Goal: Task Accomplishment & Management: Manage account settings

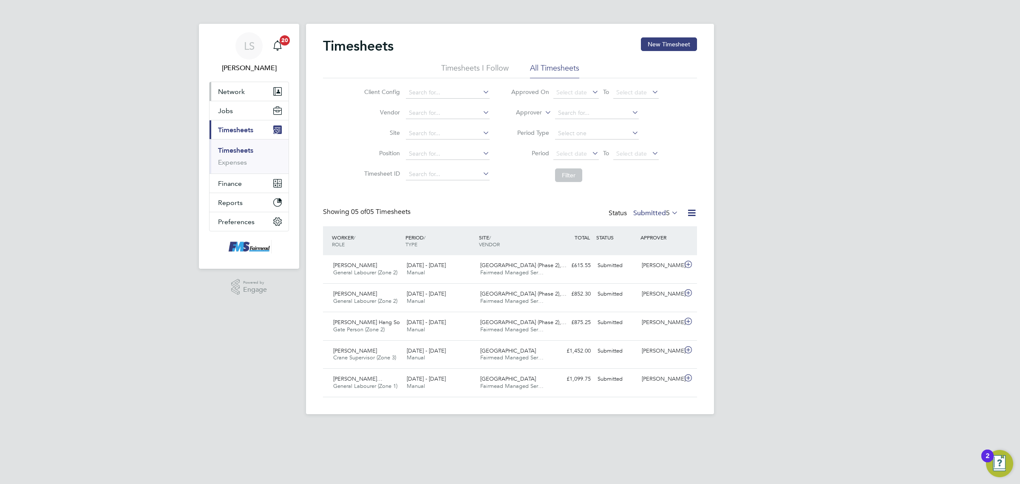
click at [231, 100] on button "Network" at bounding box center [249, 91] width 79 height 19
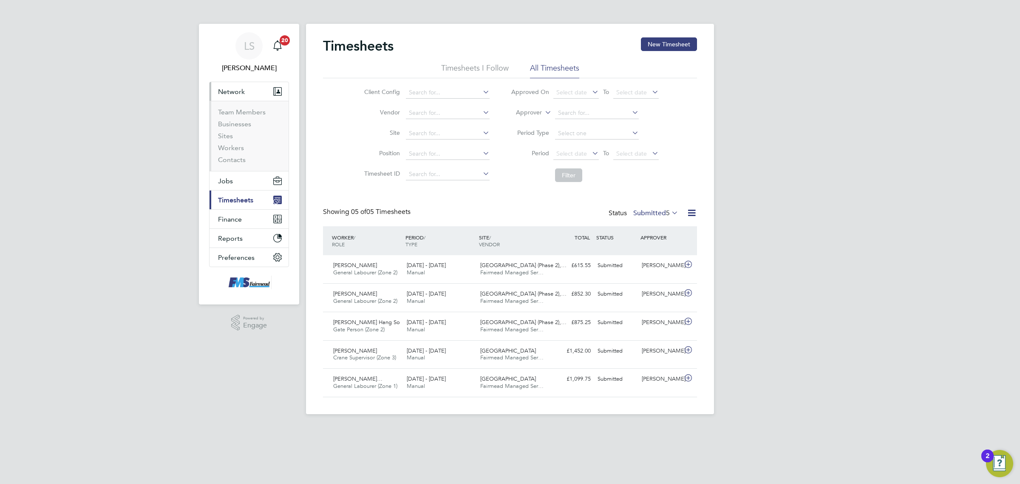
click at [241, 197] on span "Timesheets" at bounding box center [235, 200] width 35 height 8
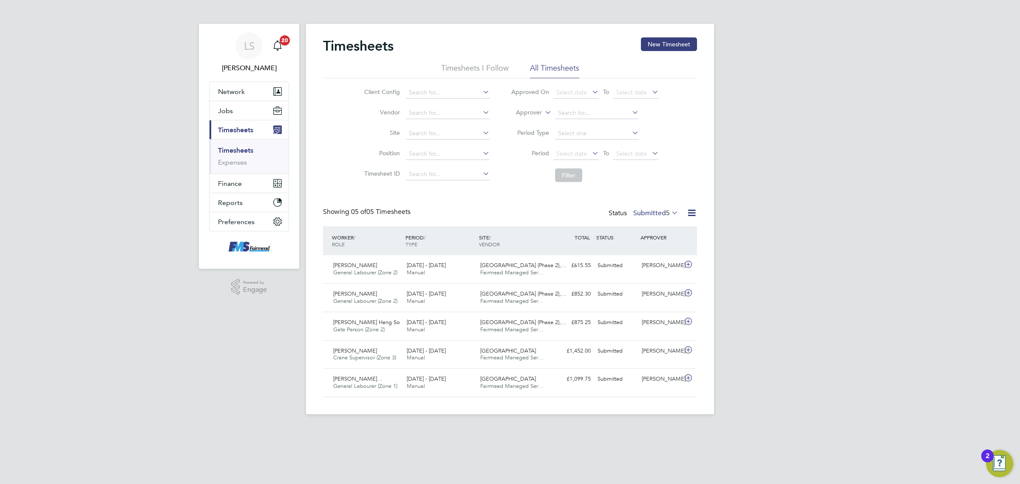
click at [238, 150] on link "Timesheets" at bounding box center [235, 150] width 35 height 8
click at [652, 259] on div "[PERSON_NAME]" at bounding box center [660, 265] width 44 height 14
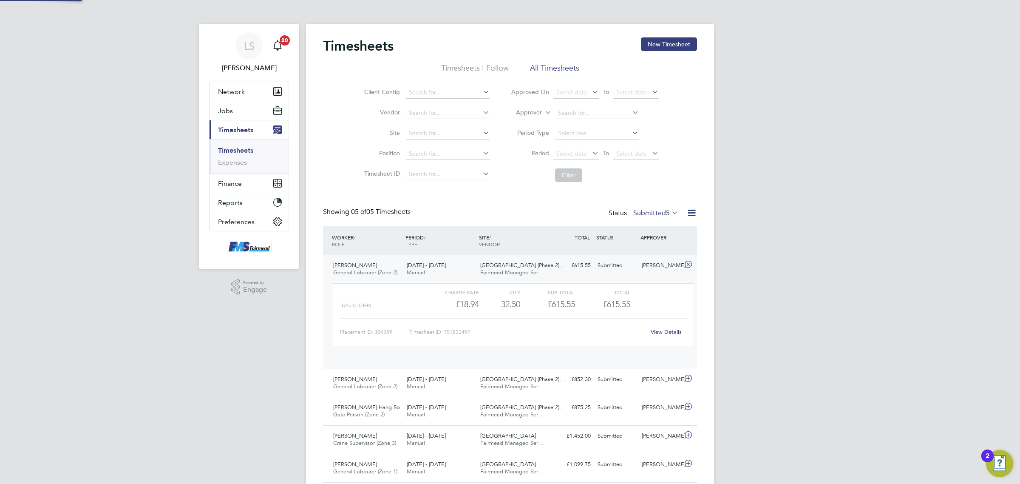
scroll to position [14, 83]
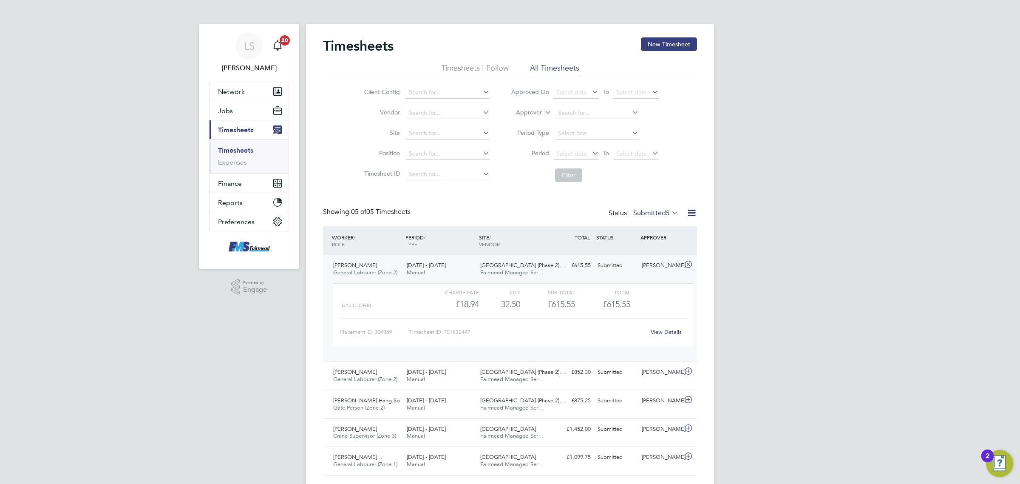
click at [662, 330] on link "View Details" at bounding box center [666, 331] width 31 height 7
click at [230, 111] on span "Jobs" at bounding box center [225, 111] width 15 height 8
click at [575, 273] on div "John Scott General Labourer (Zone 2) 22 - 28 Sep 2025 22 - 28 Sep 2025 Manual F…" at bounding box center [510, 308] width 374 height 106
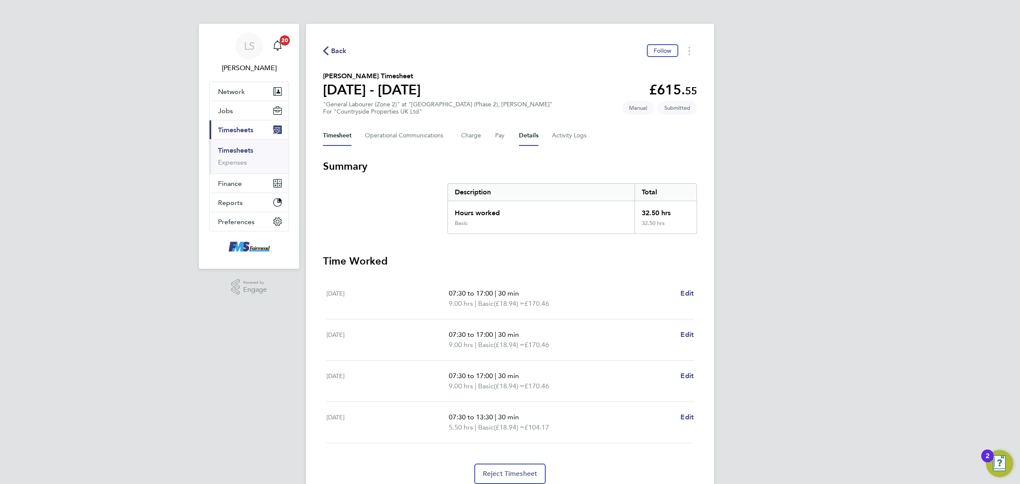
click at [527, 134] on button "Details" at bounding box center [529, 135] width 20 height 20
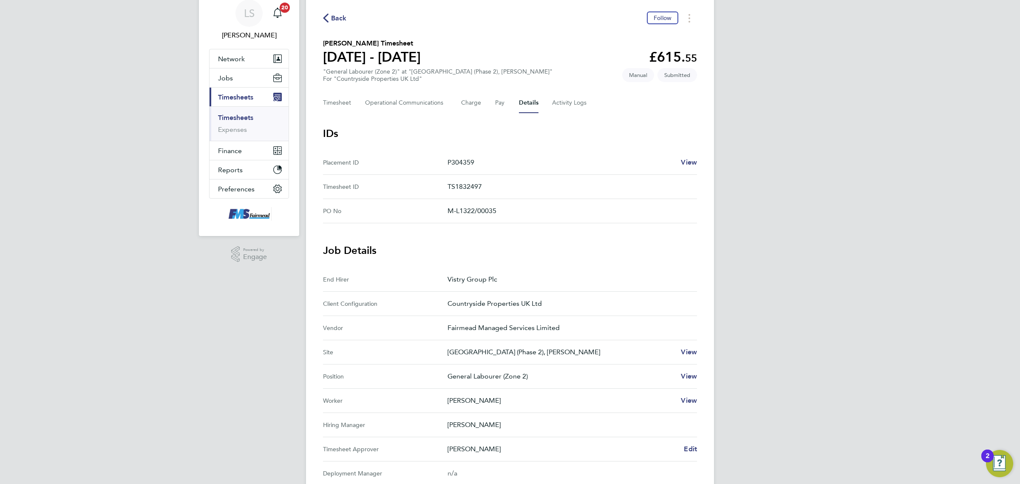
scroll to position [159, 0]
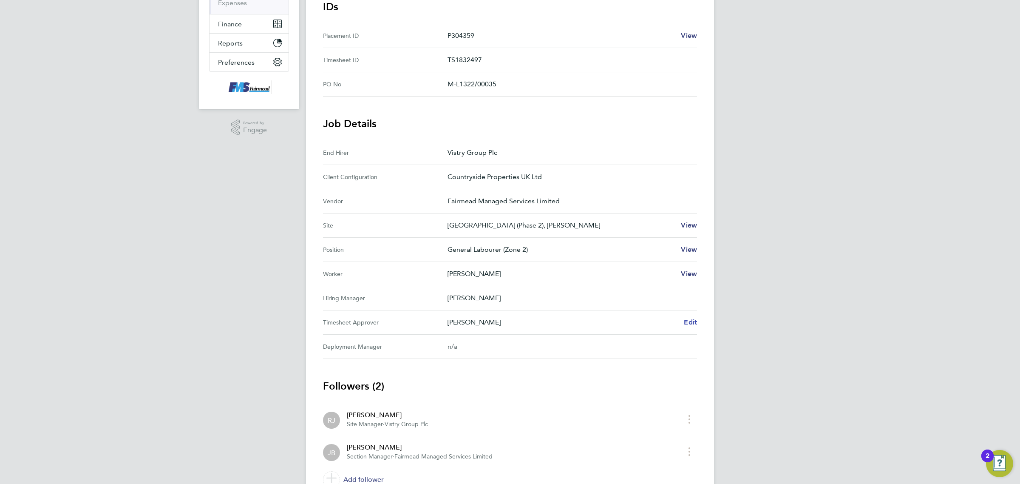
click at [695, 320] on span "Edit" at bounding box center [690, 322] width 13 height 8
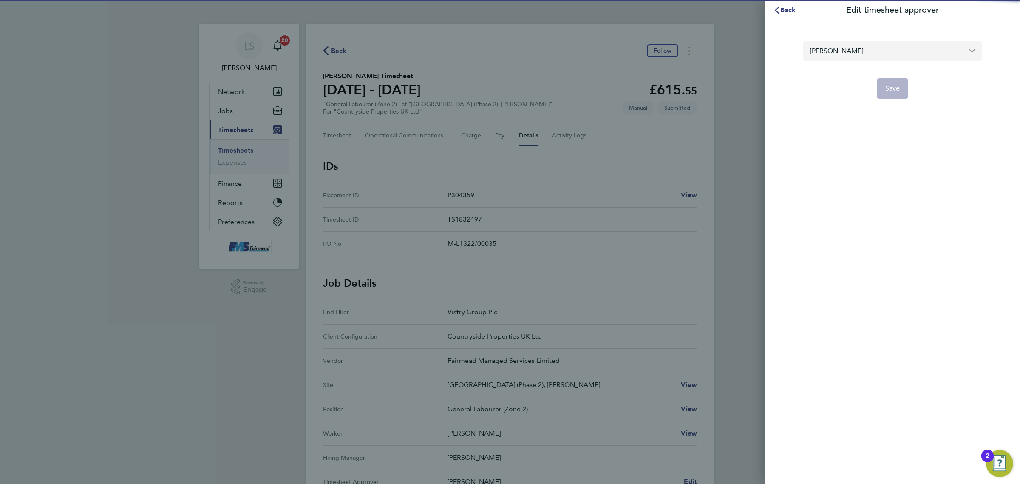
click at [845, 41] on input "[PERSON_NAME]" at bounding box center [892, 51] width 179 height 20
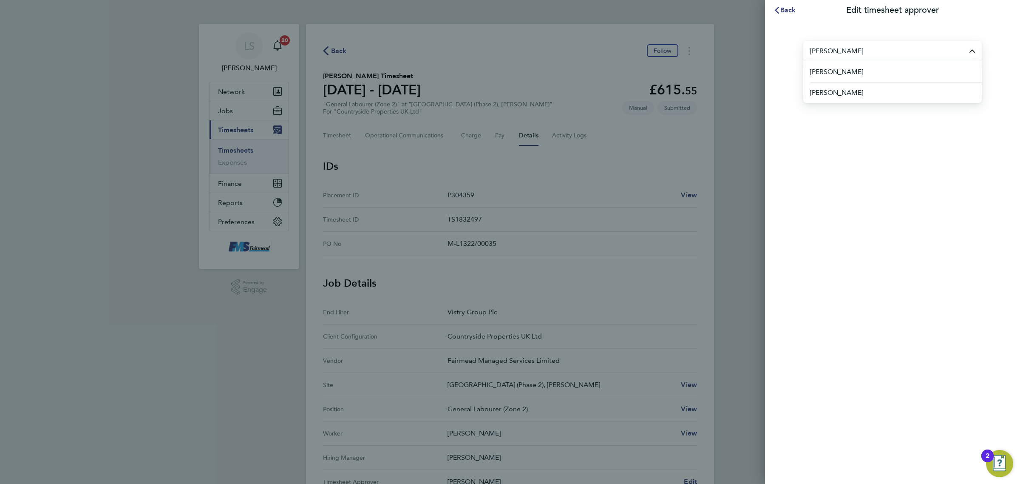
click at [823, 185] on div "Back Edit timesheet approver chris r Chris Radley Chris Roberts Save" at bounding box center [892, 242] width 255 height 484
type input "[PERSON_NAME]"
click at [781, 10] on span "Back" at bounding box center [788, 10] width 16 height 8
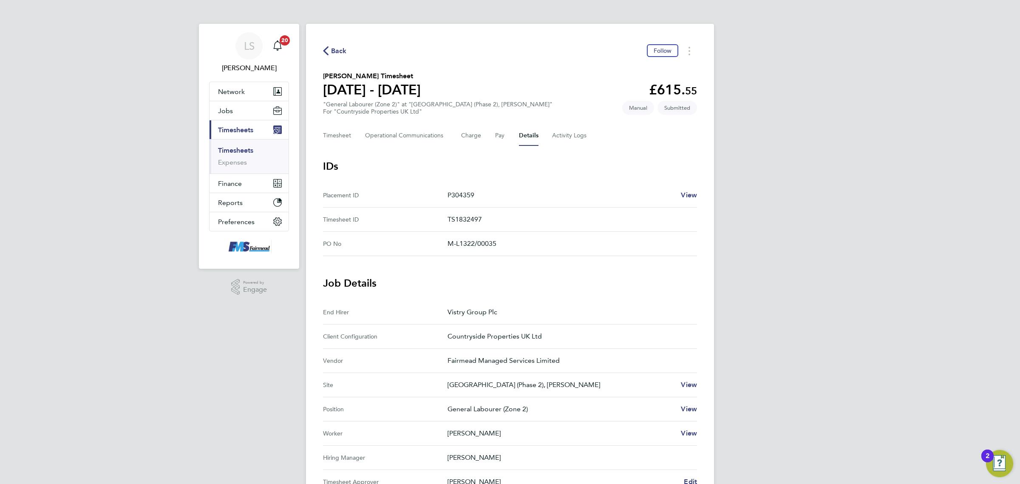
click at [228, 148] on link "Timesheets" at bounding box center [235, 150] width 35 height 8
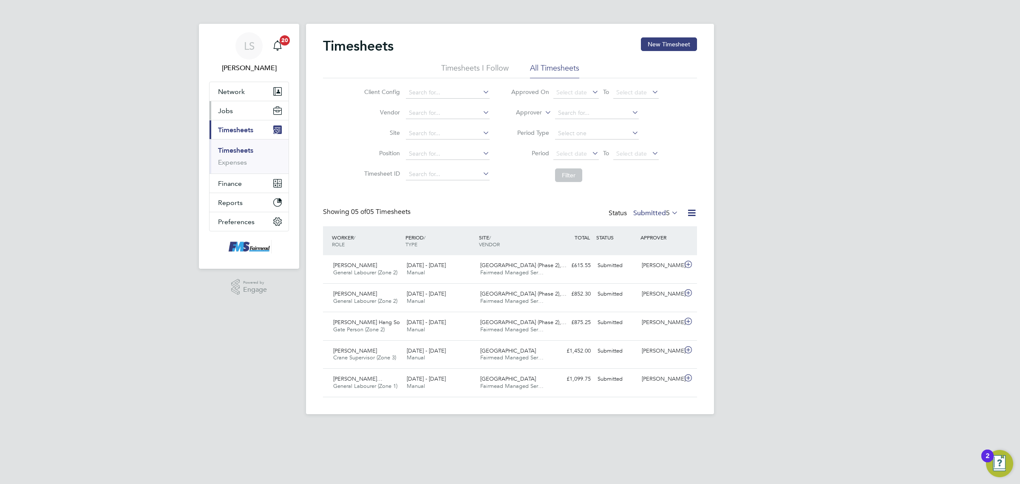
click at [234, 115] on button "Jobs" at bounding box center [249, 110] width 79 height 19
click at [238, 153] on link "Placements" at bounding box center [235, 155] width 35 height 8
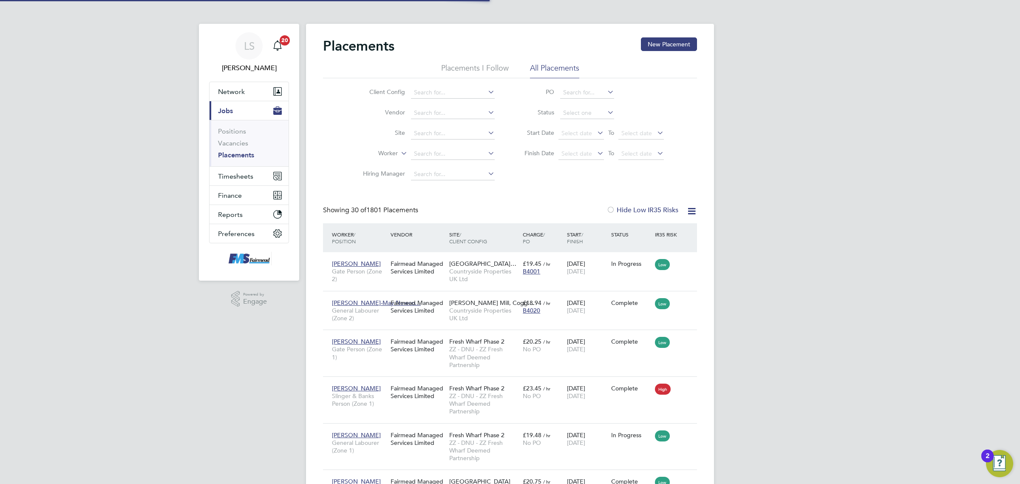
scroll to position [5, 4]
click at [238, 145] on link "Vacancies" at bounding box center [233, 143] width 30 height 8
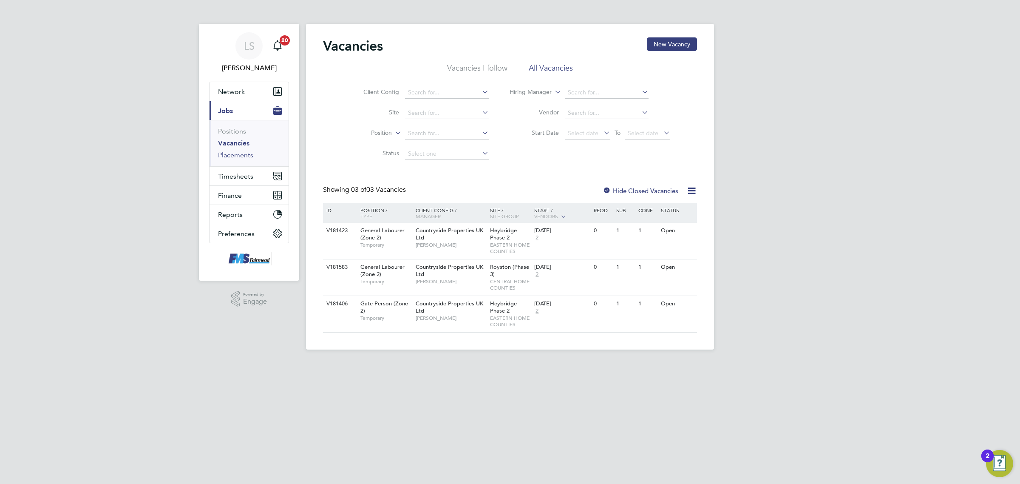
click at [244, 153] on link "Placements" at bounding box center [235, 155] width 35 height 8
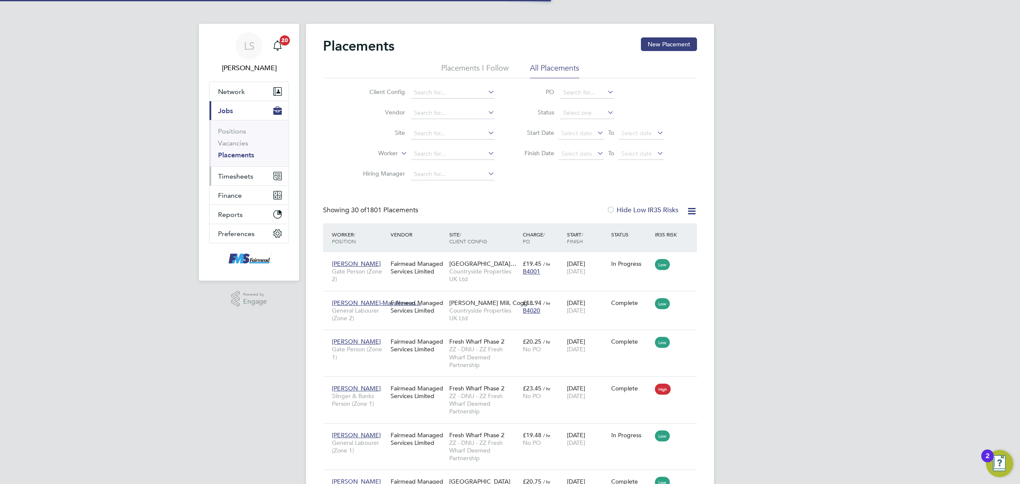
click at [240, 176] on span "Timesheets" at bounding box center [235, 176] width 35 height 8
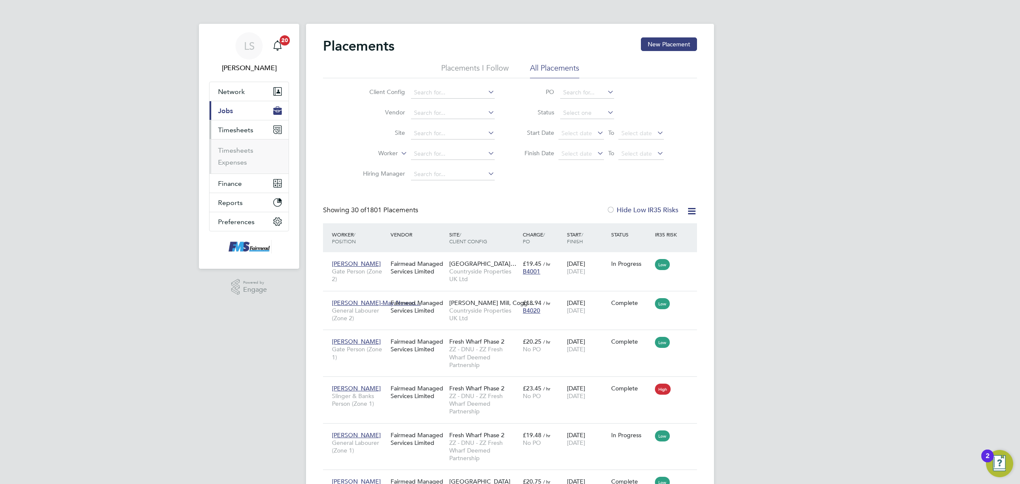
click at [232, 105] on button "Current page: Jobs" at bounding box center [249, 110] width 79 height 19
click at [244, 155] on link "Placements" at bounding box center [236, 155] width 36 height 8
click at [237, 114] on button "Current page: Jobs" at bounding box center [249, 110] width 79 height 19
click at [232, 113] on span "Jobs" at bounding box center [225, 111] width 15 height 8
click at [237, 143] on link "Vacancies" at bounding box center [233, 143] width 30 height 8
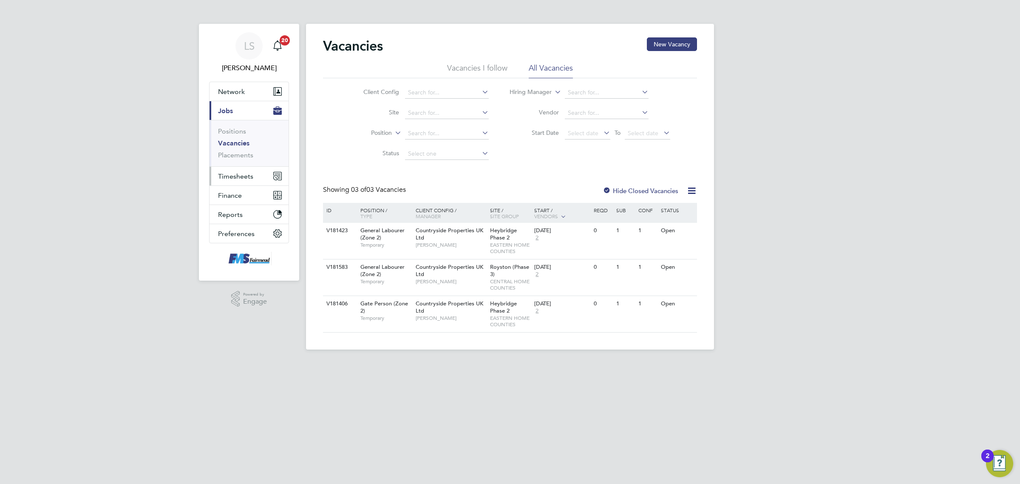
click at [245, 183] on button "Timesheets" at bounding box center [249, 176] width 79 height 19
click at [235, 150] on link "Timesheets" at bounding box center [235, 150] width 35 height 8
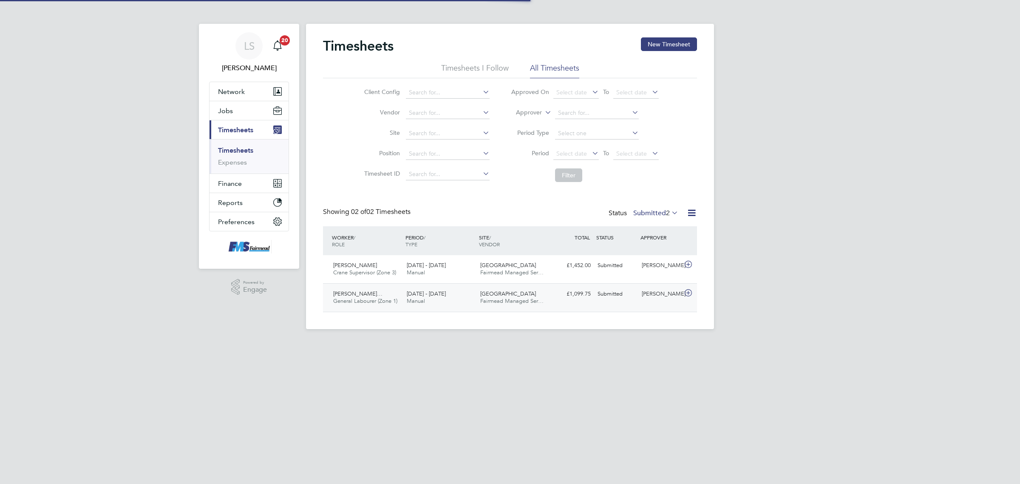
scroll to position [21, 74]
click at [574, 302] on div "Justin Alexander Theod… General Labourer (Zone 1) 15 - 21 Sep 2025 15 - 21 Sep …" at bounding box center [510, 297] width 374 height 28
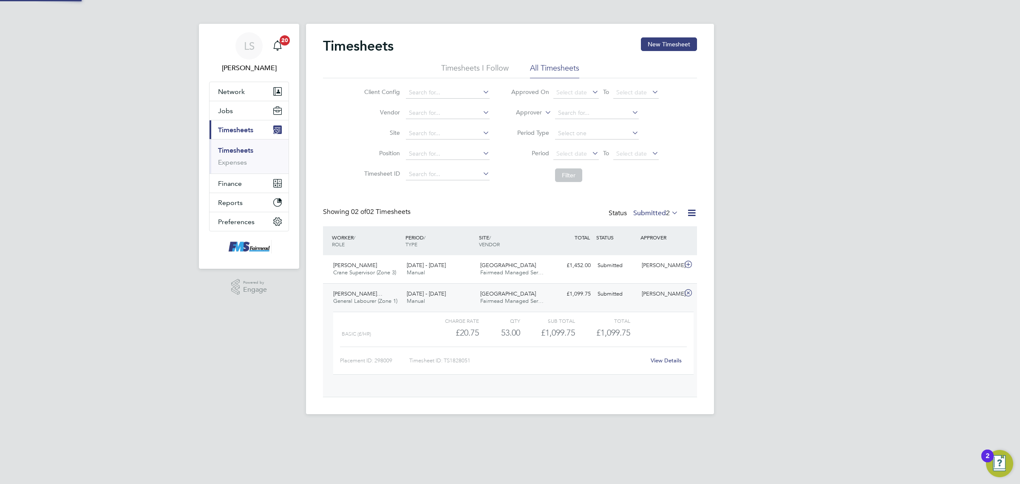
scroll to position [14, 83]
click at [524, 296] on div "Waltham Forest Fairmead Managed Ser…" at bounding box center [514, 297] width 74 height 21
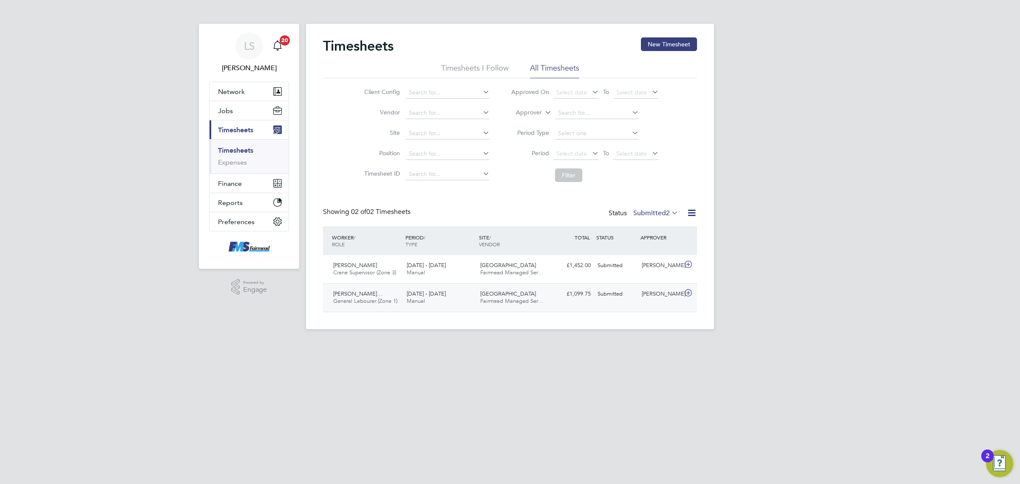
click at [526, 289] on div "Waltham Forest Fairmead Managed Ser…" at bounding box center [514, 297] width 74 height 21
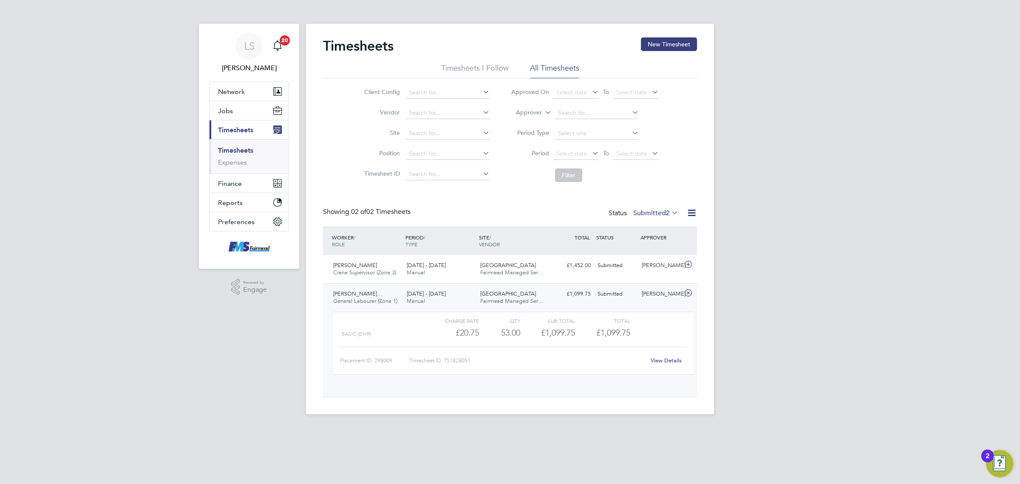
click at [538, 342] on div "Justin Alexander Theod… General Labourer (Zone 1) 15 - 21 Sep 2025 15 - 21 Sep …" at bounding box center [510, 339] width 374 height 113
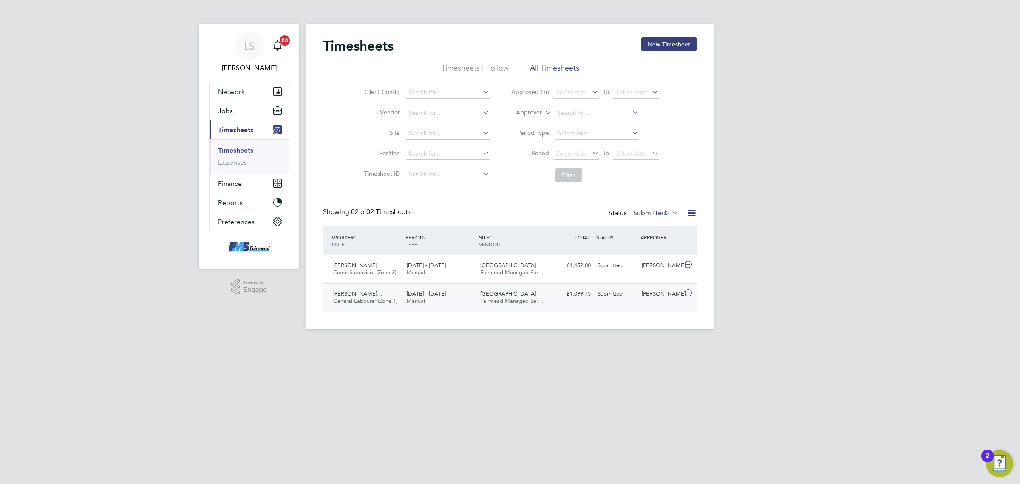
click at [538, 298] on span "Fairmead Managed Ser…" at bounding box center [511, 300] width 63 height 7
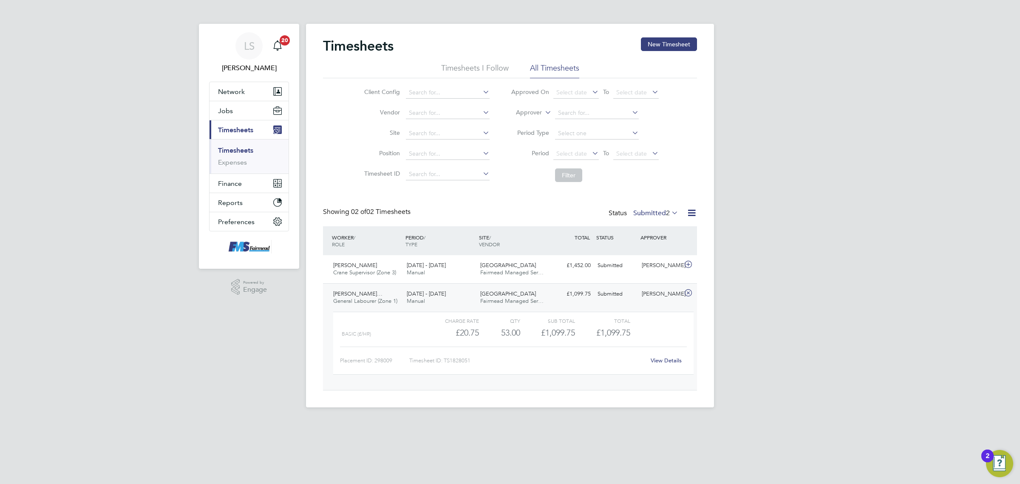
click at [519, 304] on div "Waltham Forest Fairmead Managed Ser…" at bounding box center [514, 297] width 74 height 21
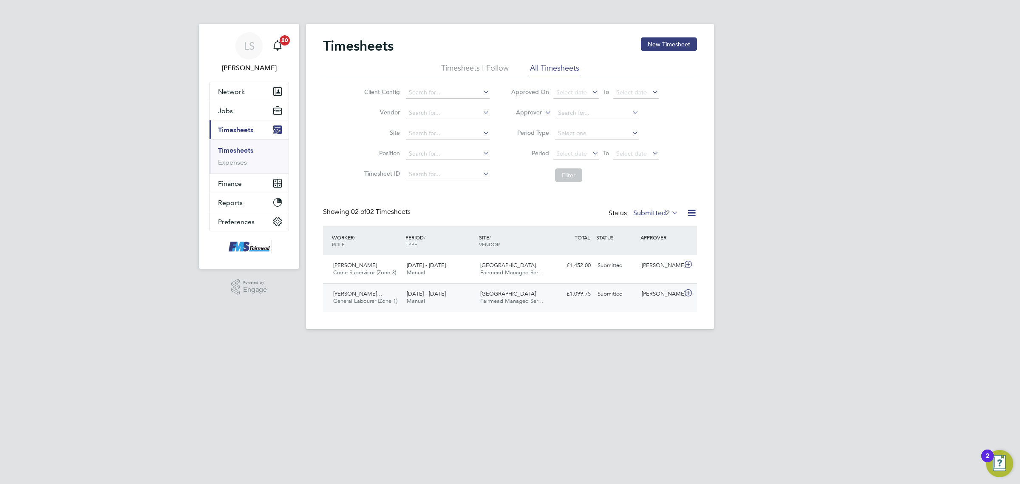
click at [632, 297] on div "Submitted" at bounding box center [616, 294] width 44 height 14
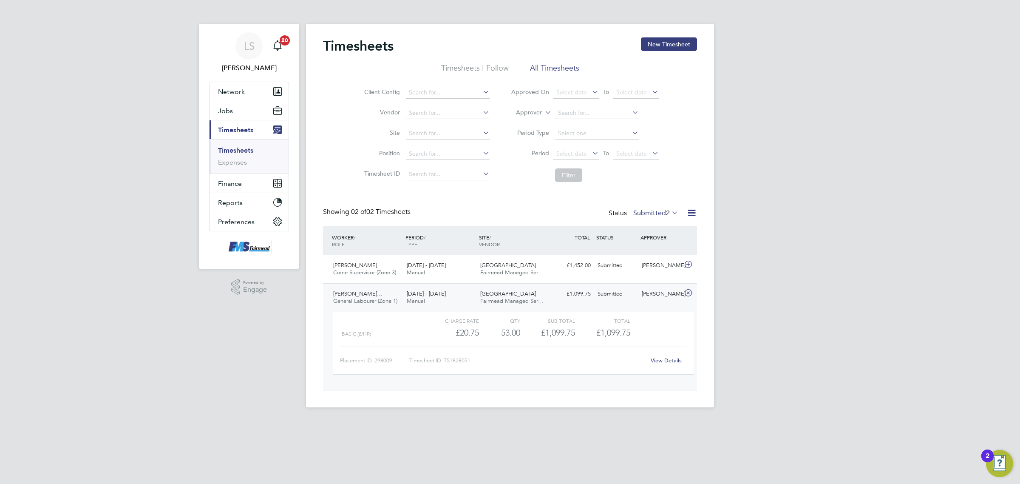
click at [663, 301] on div "Justin Alexander Theod… General Labourer (Zone 1) 15 - 21 Sep 2025 15 - 21 Sep …" at bounding box center [510, 336] width 374 height 107
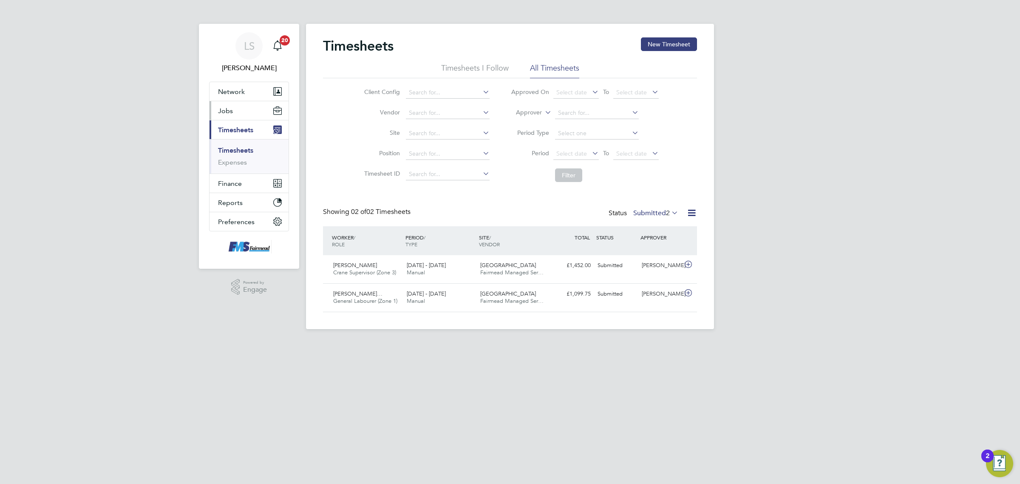
drag, startPoint x: 238, startPoint y: 115, endPoint x: 238, endPoint y: 120, distance: 5.1
click at [238, 115] on button "Jobs" at bounding box center [249, 110] width 79 height 19
click at [247, 155] on link "Placements" at bounding box center [235, 155] width 35 height 8
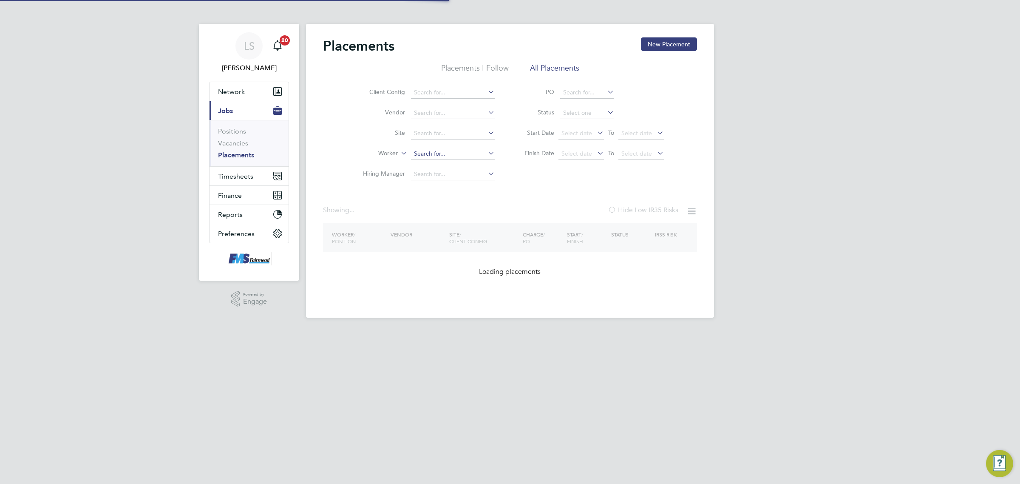
click at [426, 151] on input at bounding box center [453, 154] width 84 height 12
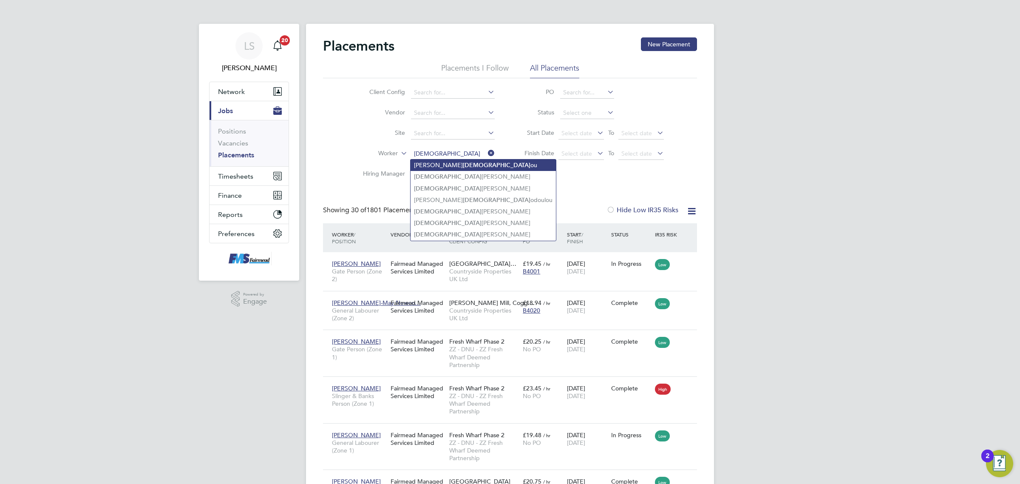
click at [459, 165] on li "Andrew Christ ou" at bounding box center [483, 164] width 145 height 11
type input "[PERSON_NAME]"
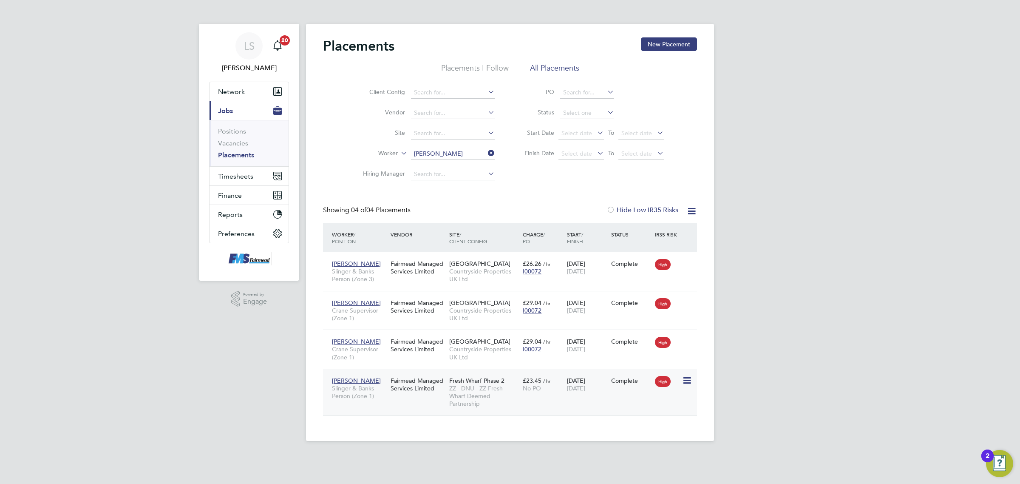
click at [585, 384] on span "[DATE]" at bounding box center [576, 388] width 18 height 8
click at [238, 142] on link "Vacancies" at bounding box center [233, 143] width 30 height 8
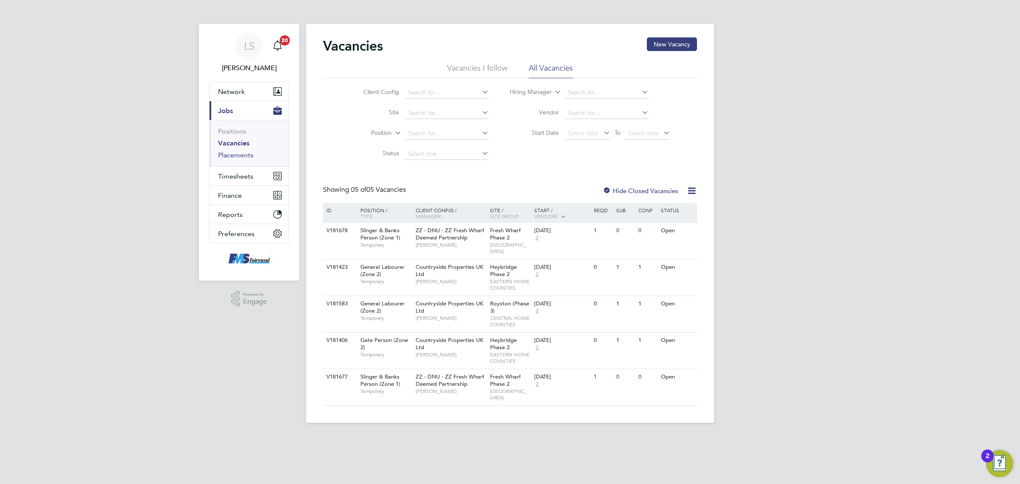
click at [226, 150] on li "Vacancies" at bounding box center [250, 145] width 64 height 12
click at [226, 151] on link "Placements" at bounding box center [235, 155] width 35 height 8
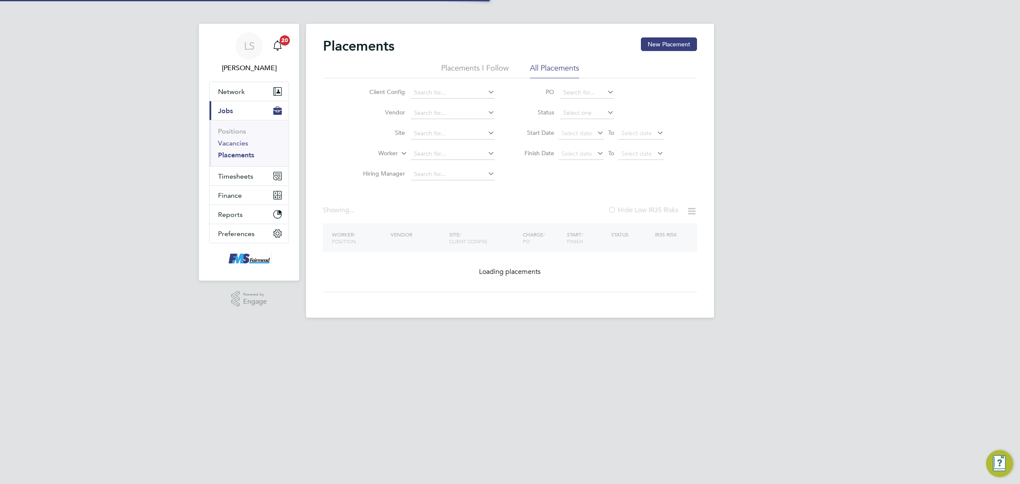
click at [235, 139] on link "Vacancies" at bounding box center [233, 143] width 30 height 8
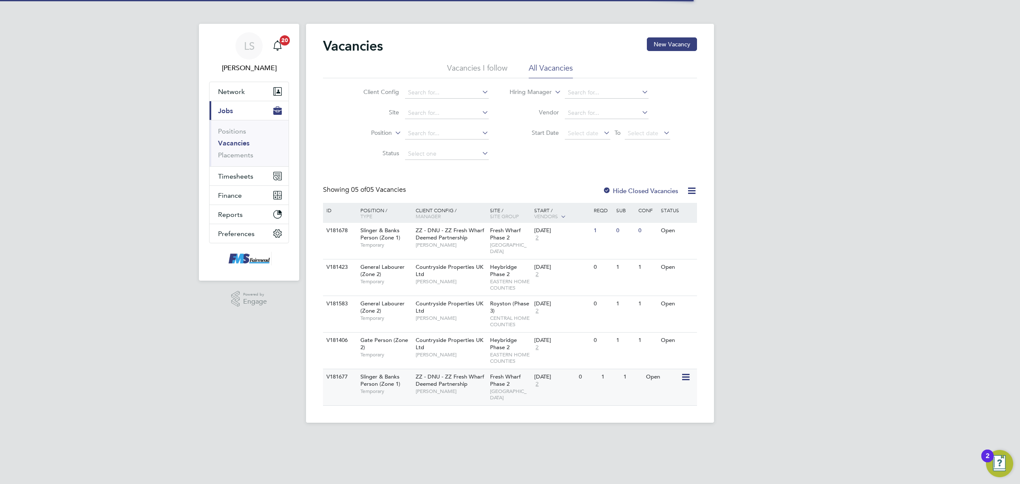
click at [568, 377] on div "[DATE] 2" at bounding box center [554, 380] width 45 height 23
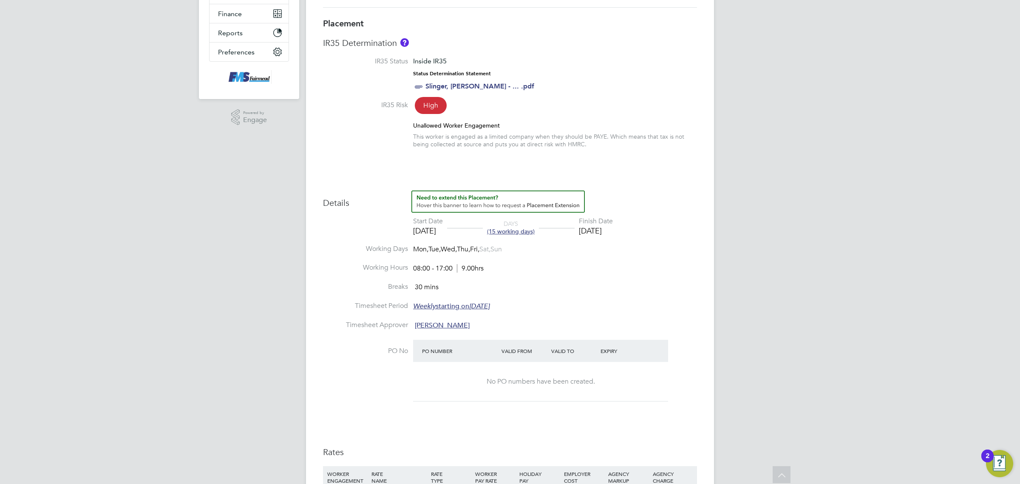
scroll to position [159, 0]
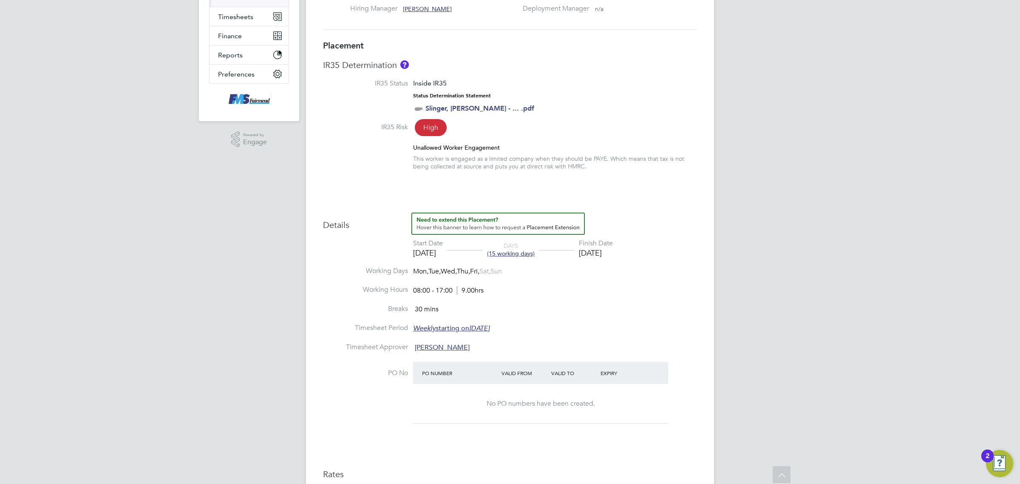
drag, startPoint x: 638, startPoint y: 255, endPoint x: 593, endPoint y: 255, distance: 44.6
click at [593, 255] on li "Start Date [DATE] DAYS (15 working days) Finish Date [DATE]" at bounding box center [510, 253] width 374 height 28
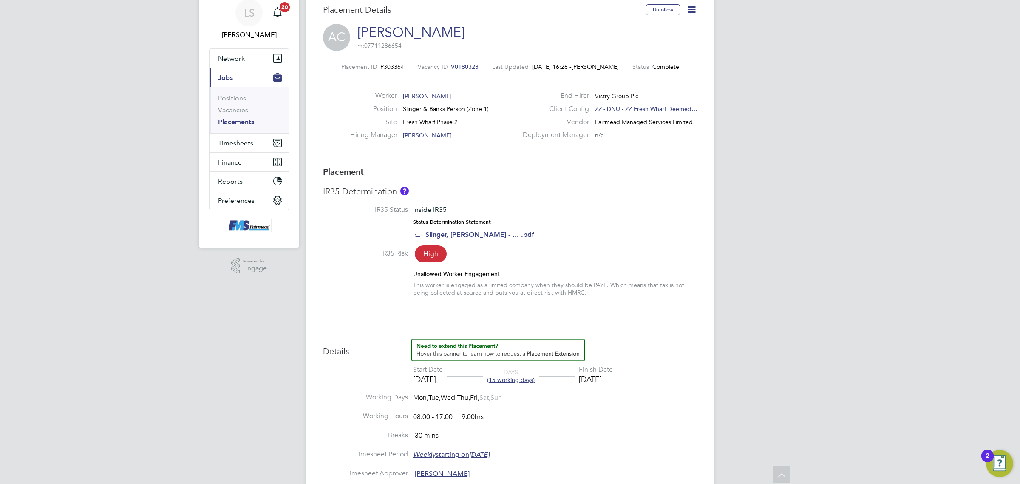
scroll to position [2, 0]
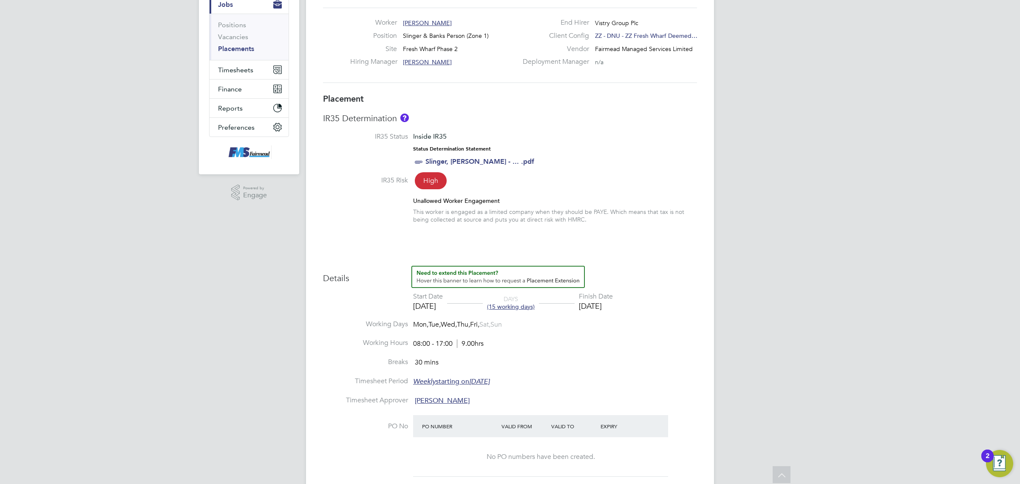
drag, startPoint x: 645, startPoint y: 309, endPoint x: 593, endPoint y: 308, distance: 51.4
click at [593, 308] on li "Start Date [DATE] DAYS (15 working days) Finish Date [DATE]" at bounding box center [510, 306] width 374 height 28
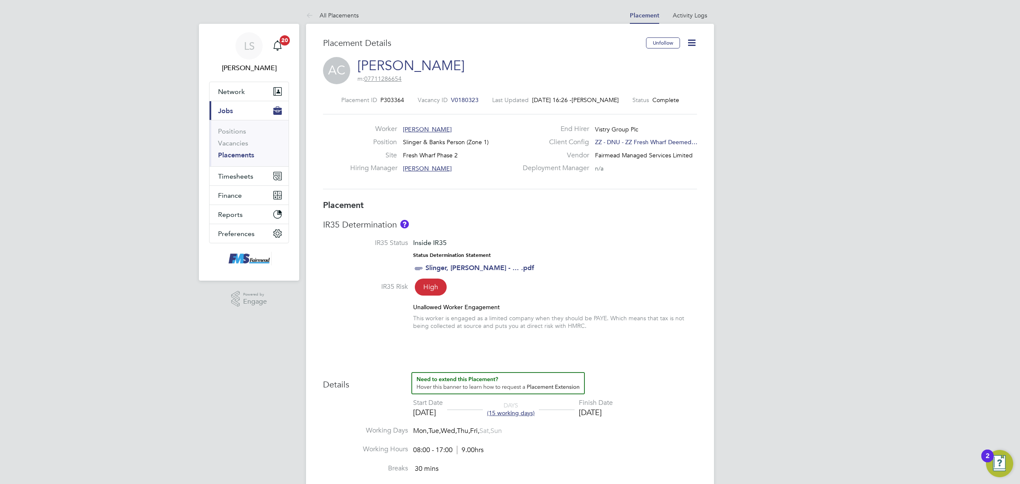
click at [245, 152] on link "Placements" at bounding box center [236, 155] width 36 height 8
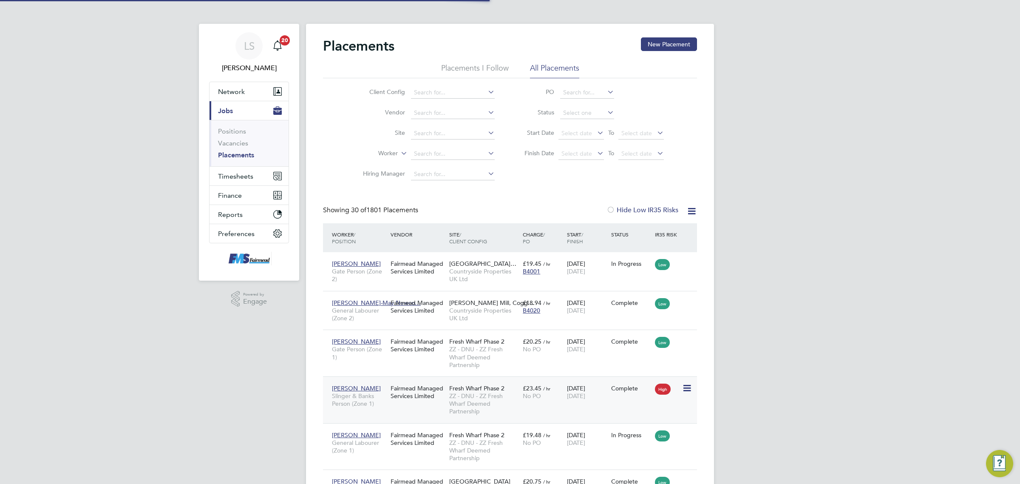
scroll to position [5, 4]
click at [423, 150] on input at bounding box center [453, 154] width 84 height 12
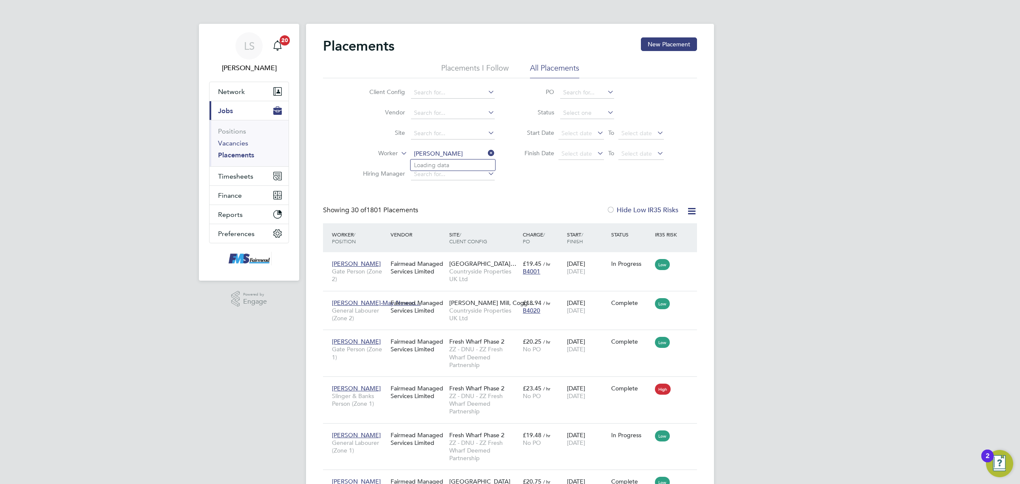
type input "chris"
click at [233, 142] on link "Vacancies" at bounding box center [233, 143] width 30 height 8
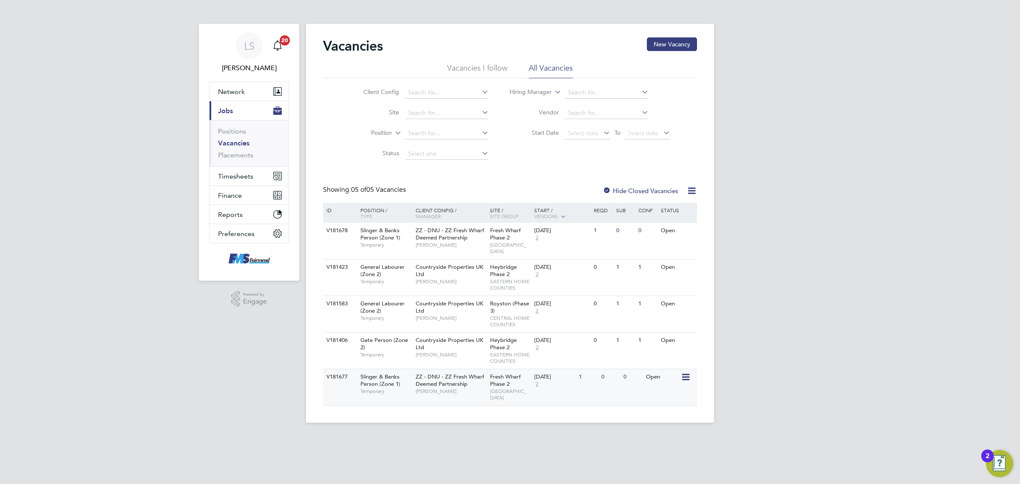
click at [516, 388] on span "[GEOGRAPHIC_DATA]" at bounding box center [510, 394] width 40 height 13
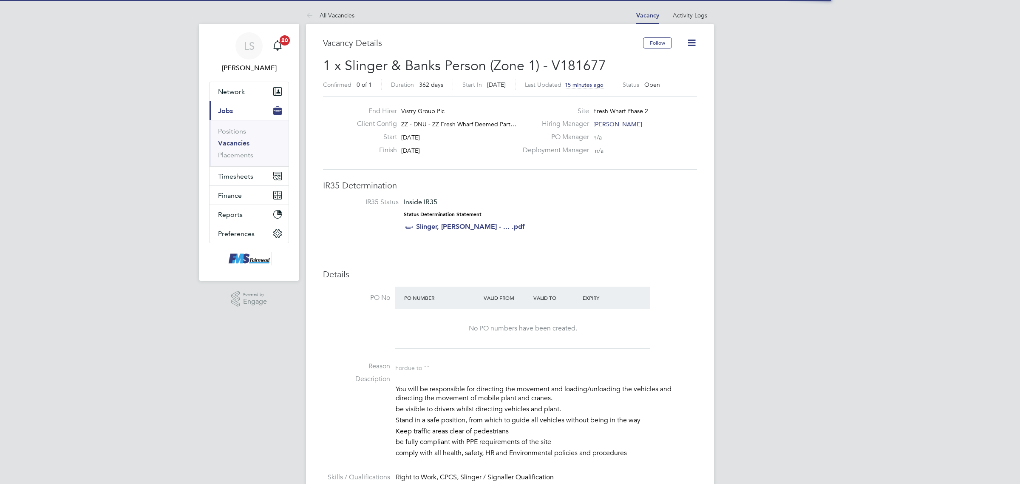
scroll to position [25, 60]
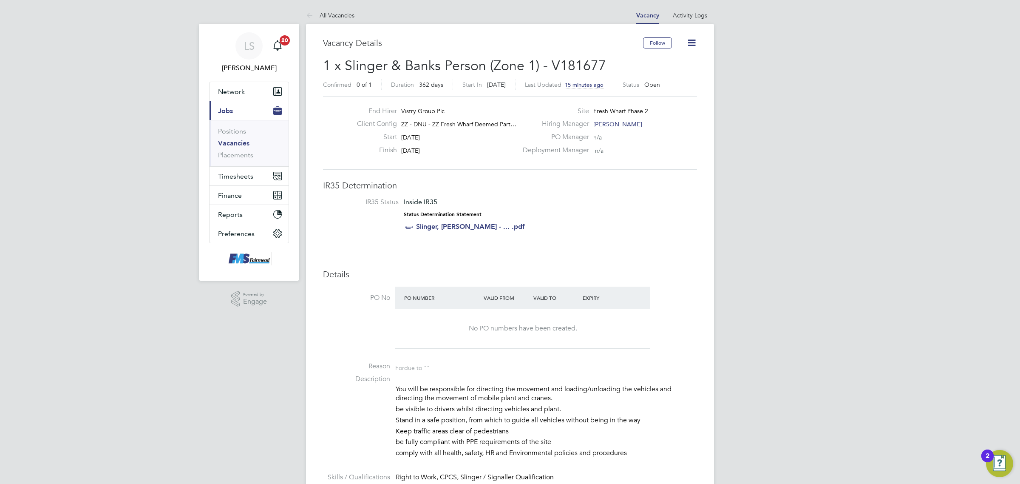
click at [246, 145] on link "Vacancies" at bounding box center [233, 143] width 31 height 8
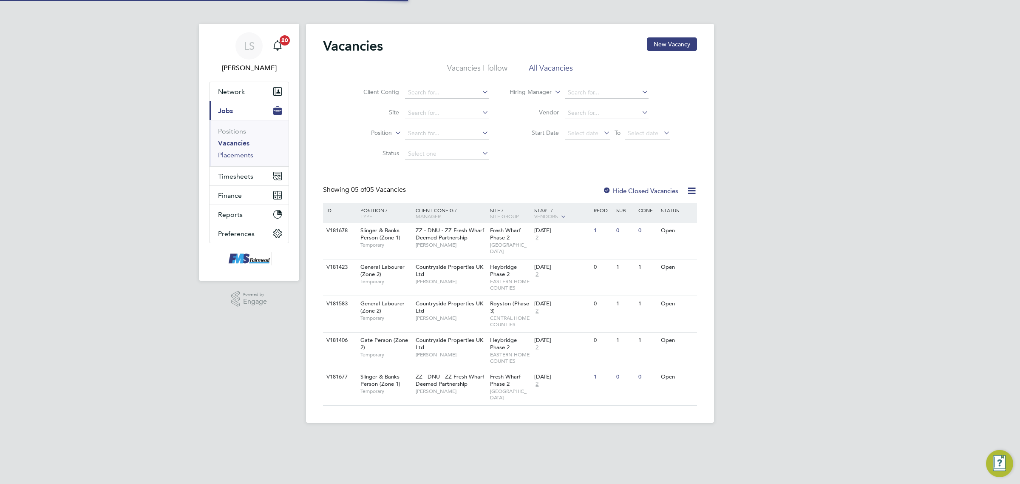
click at [248, 158] on link "Placements" at bounding box center [235, 155] width 35 height 8
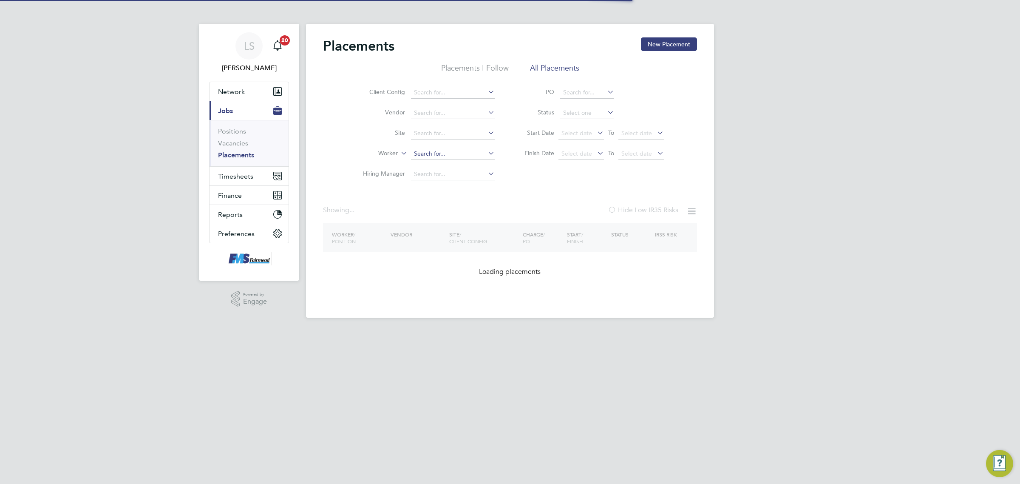
click at [432, 152] on input at bounding box center [453, 154] width 84 height 12
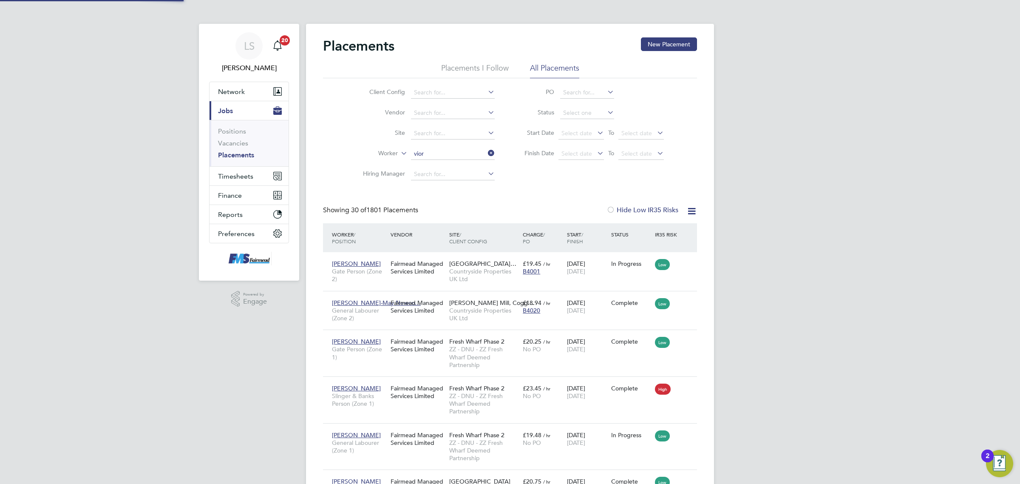
click at [434, 165] on li "Vior ica Feraru" at bounding box center [453, 164] width 85 height 11
type input "Viorica Feraru"
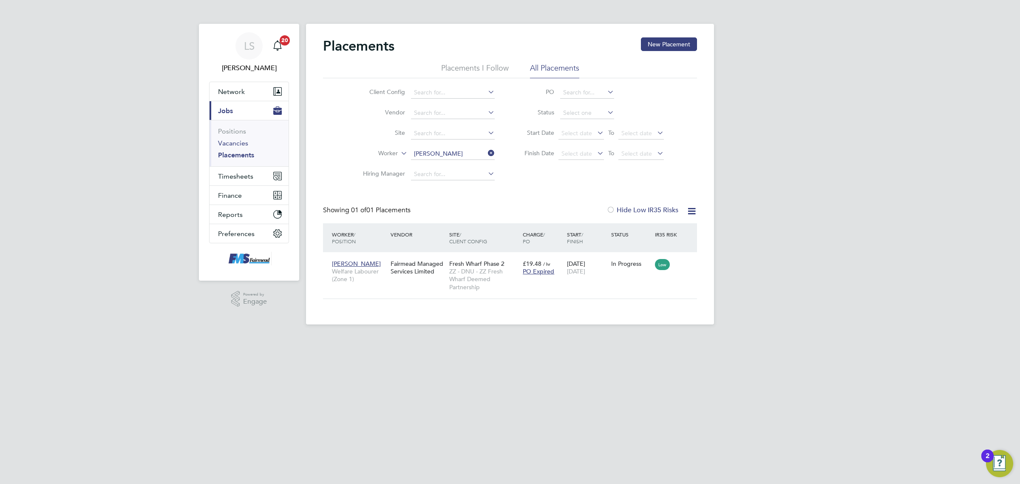
click at [237, 145] on link "Vacancies" at bounding box center [233, 143] width 30 height 8
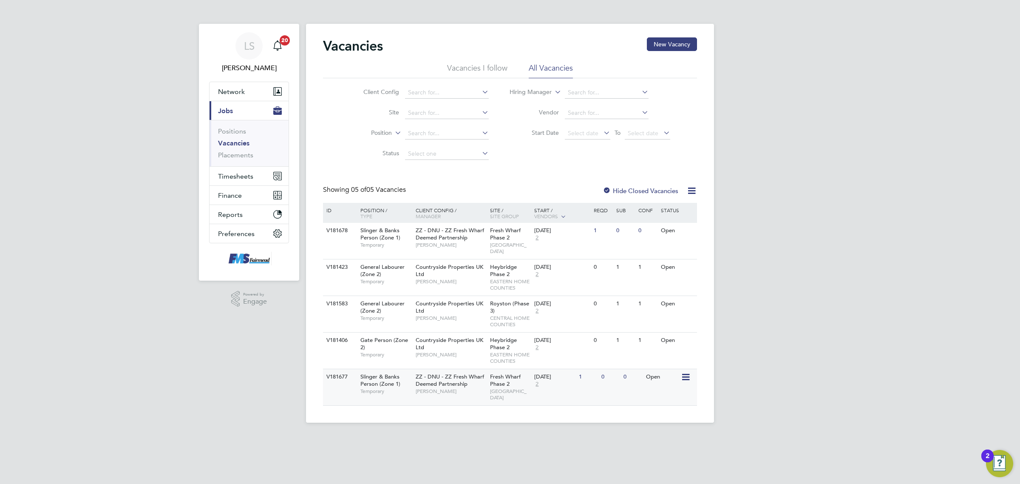
click at [563, 377] on div "22 Sep 2025 2" at bounding box center [554, 380] width 45 height 23
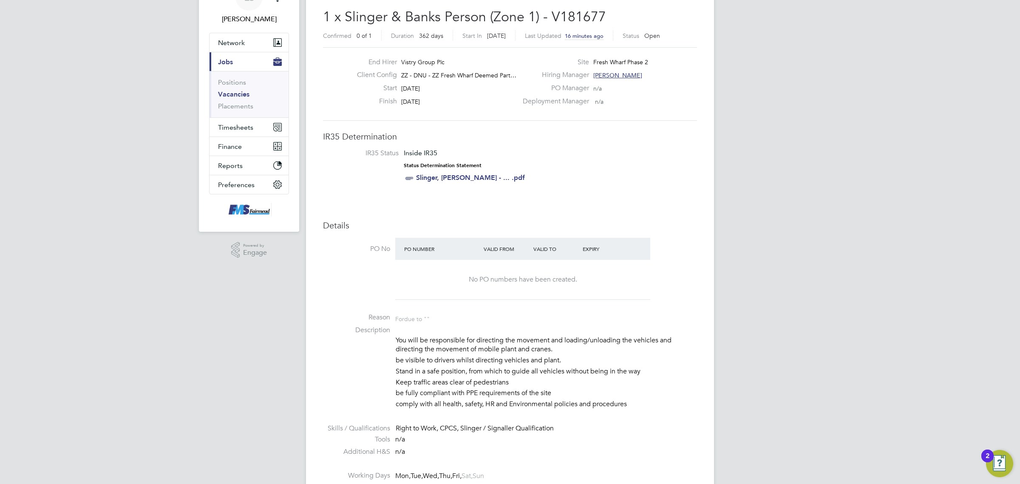
scroll to position [53, 0]
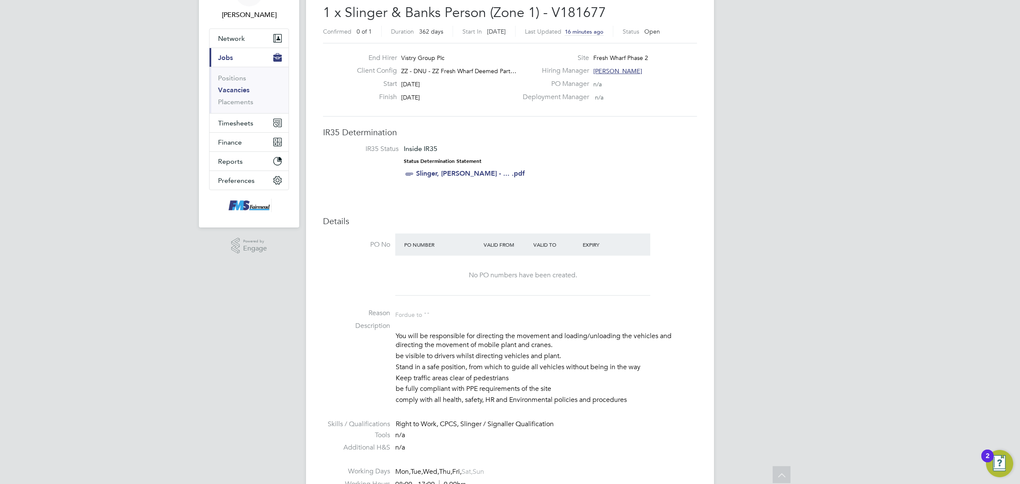
click at [237, 88] on link "Vacancies" at bounding box center [233, 90] width 31 height 8
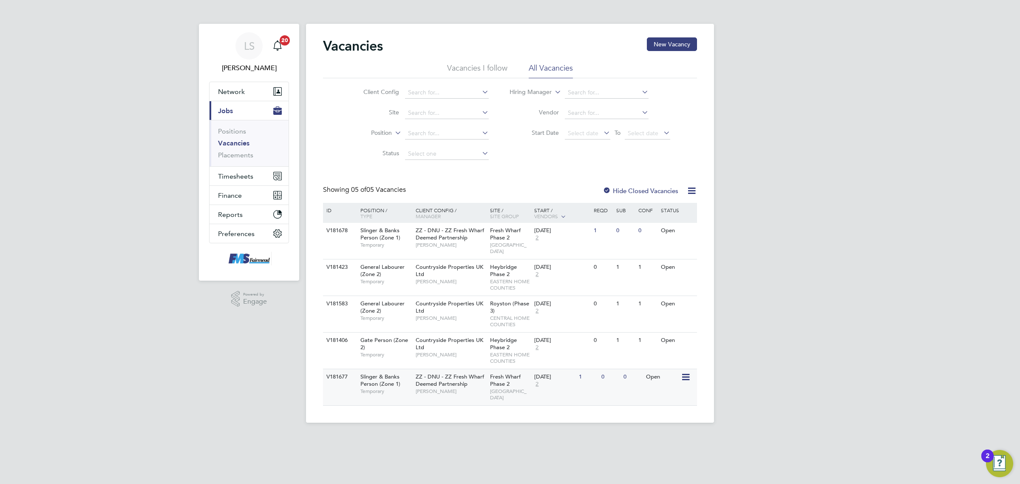
click at [512, 377] on div "Fresh Wharf Phase 2 [GEOGRAPHIC_DATA]" at bounding box center [510, 387] width 45 height 36
click at [243, 172] on span "Timesheets" at bounding box center [235, 176] width 35 height 8
click at [240, 150] on link "Timesheets" at bounding box center [235, 150] width 35 height 8
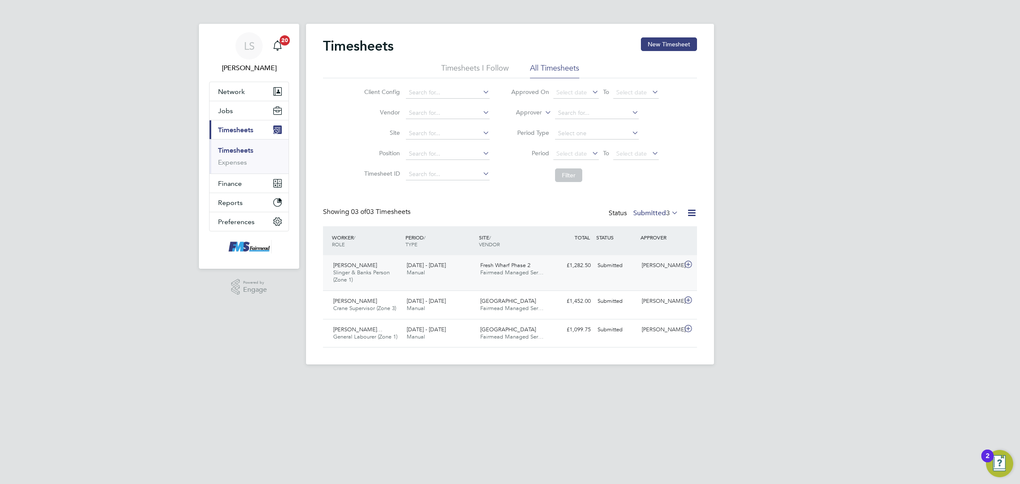
click at [638, 272] on div "[PERSON_NAME]" at bounding box center [660, 265] width 44 height 14
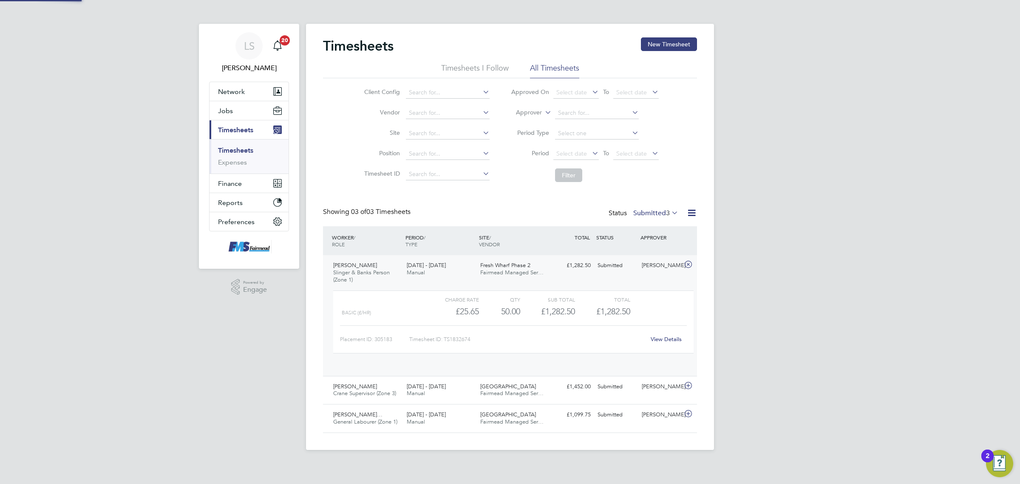
scroll to position [14, 83]
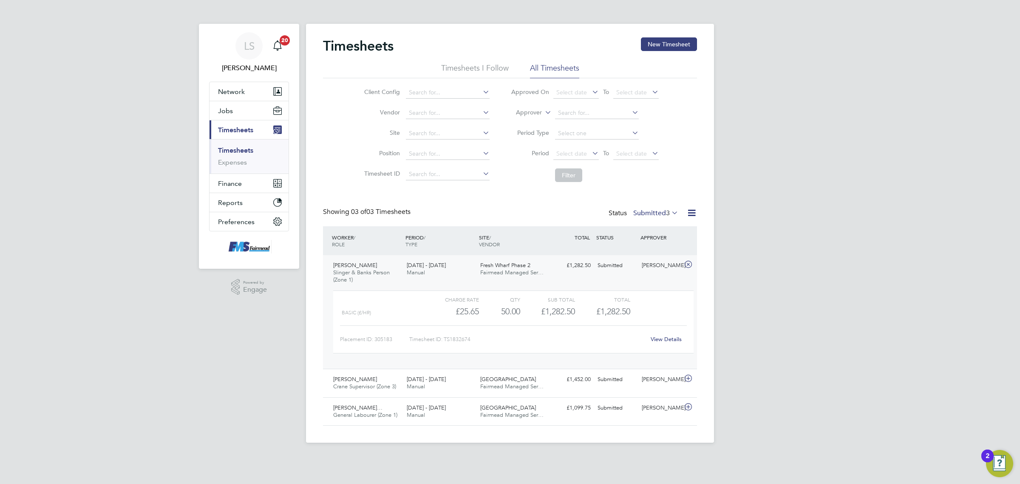
click at [661, 336] on link "View Details" at bounding box center [666, 338] width 31 height 7
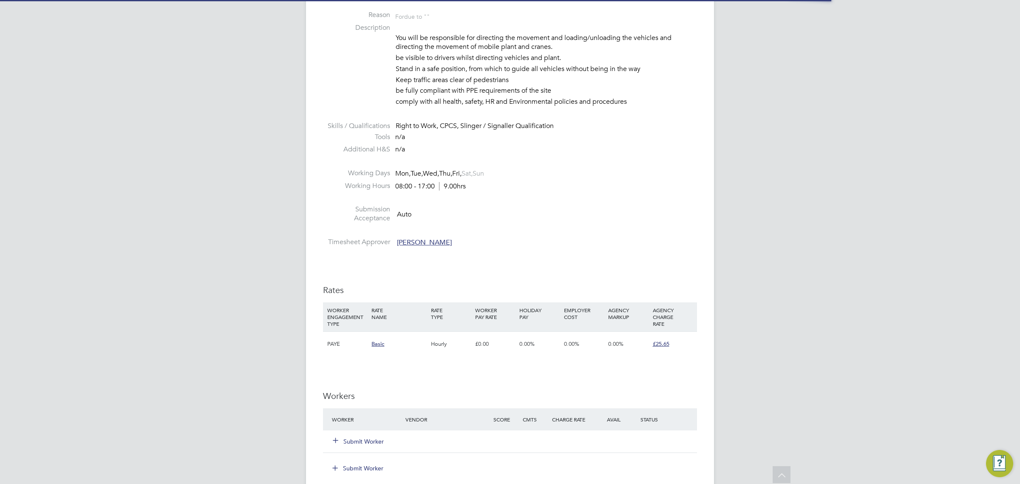
scroll to position [478, 0]
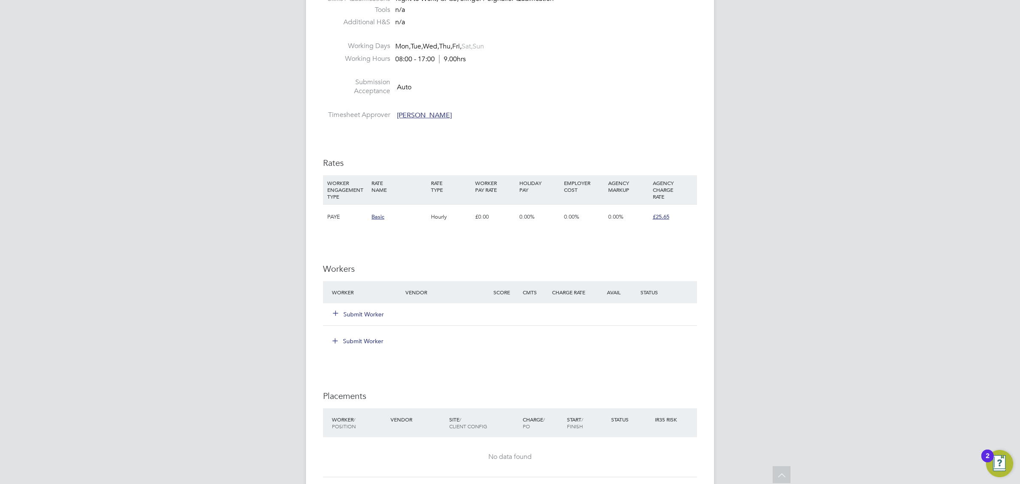
click at [371, 312] on button "Submit Worker" at bounding box center [358, 314] width 51 height 9
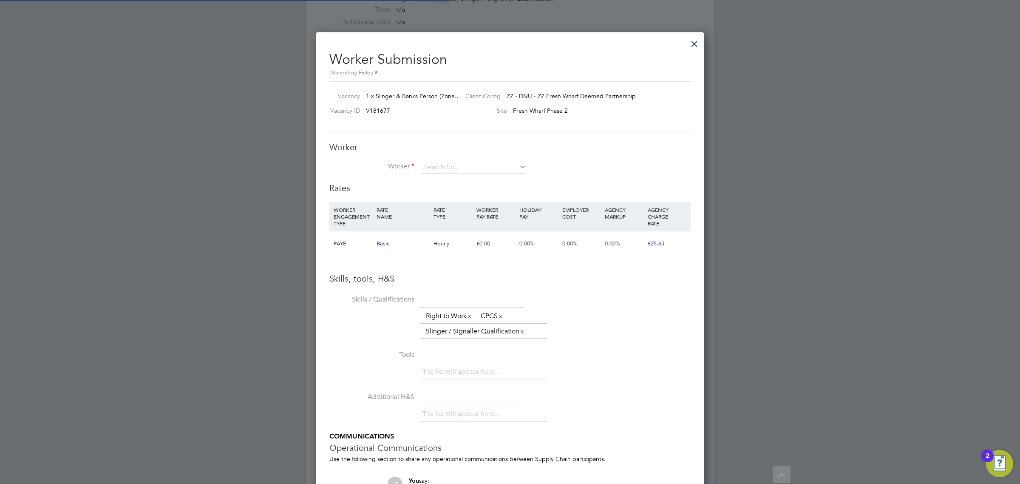
scroll to position [0, 0]
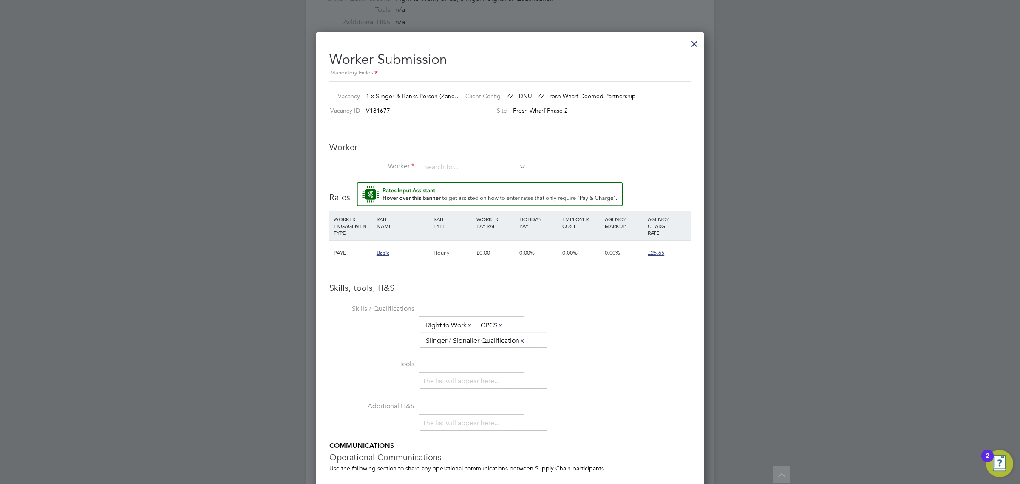
click at [420, 166] on li "Worker" at bounding box center [509, 171] width 361 height 21
click at [443, 168] on input at bounding box center [473, 167] width 105 height 13
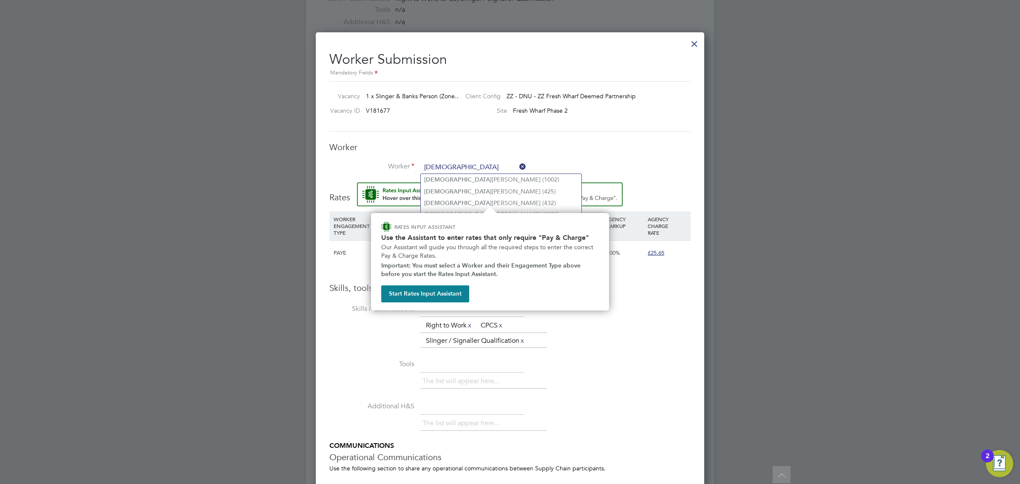
type input "christ"
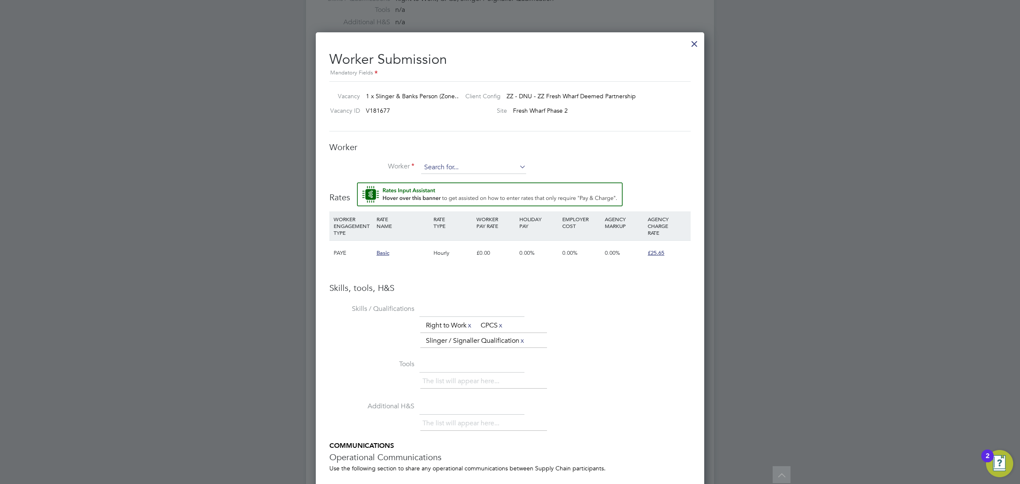
click at [478, 167] on input at bounding box center [473, 167] width 105 height 13
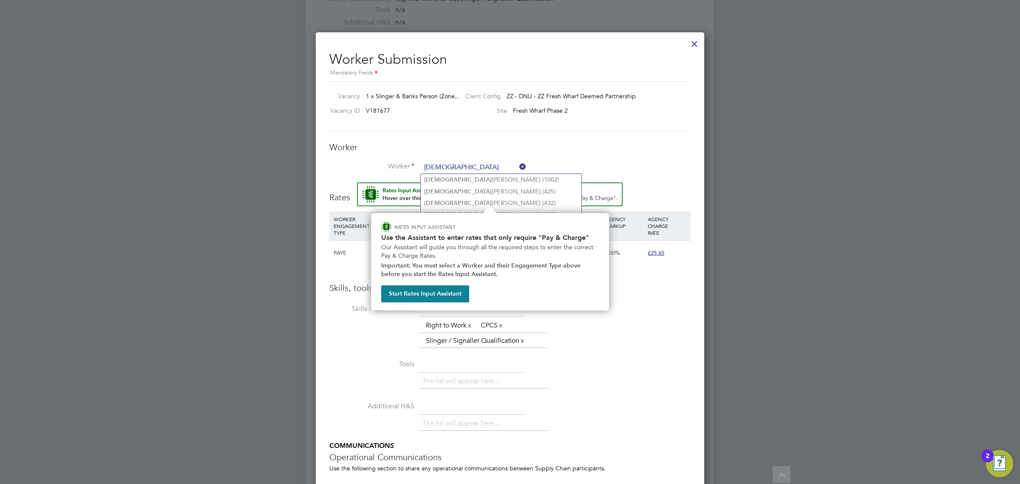
type input "christ"
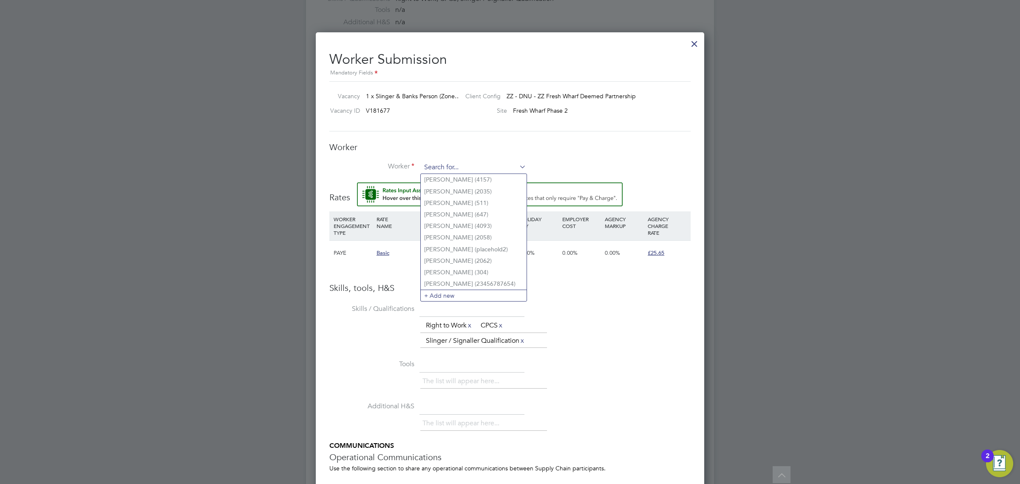
click at [459, 168] on input at bounding box center [473, 167] width 105 height 13
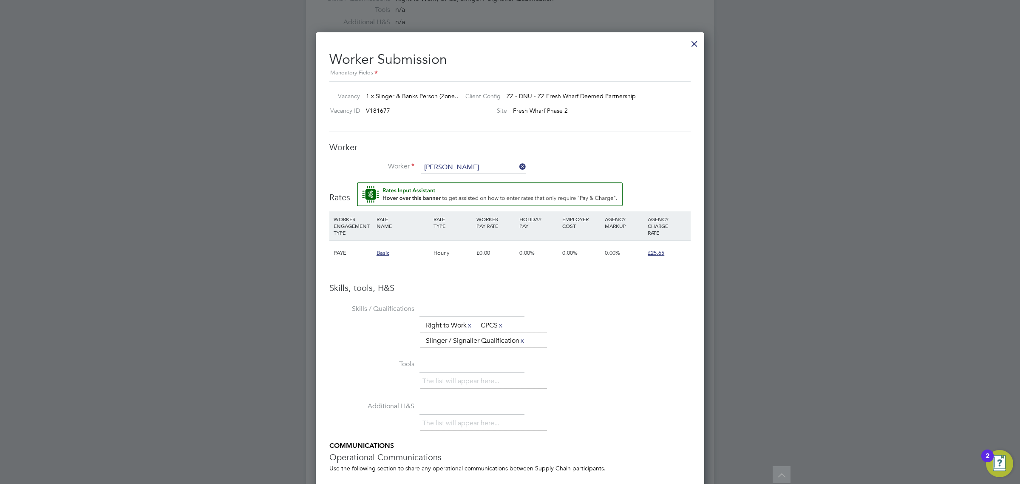
click at [475, 179] on b "Chr" at bounding box center [480, 179] width 10 height 7
type input "Andrew Christou (4025)"
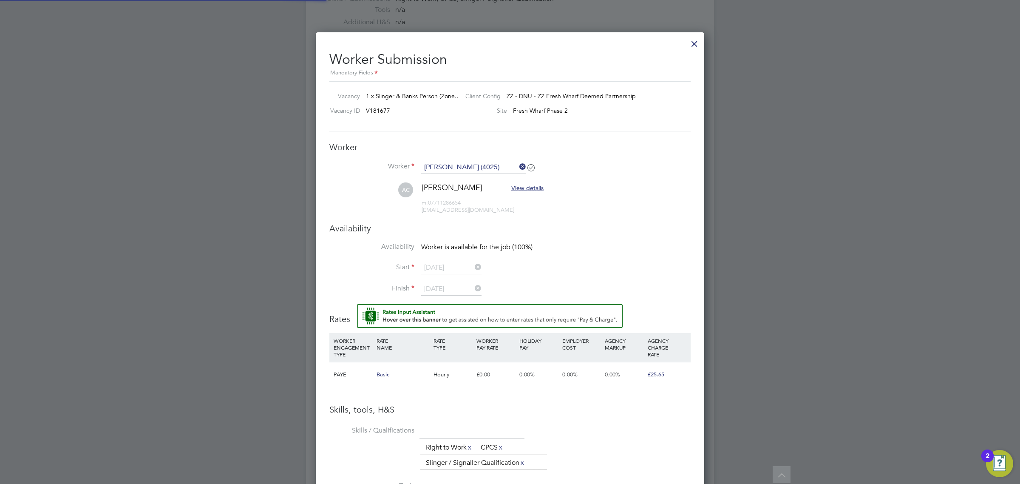
scroll to position [750, 389]
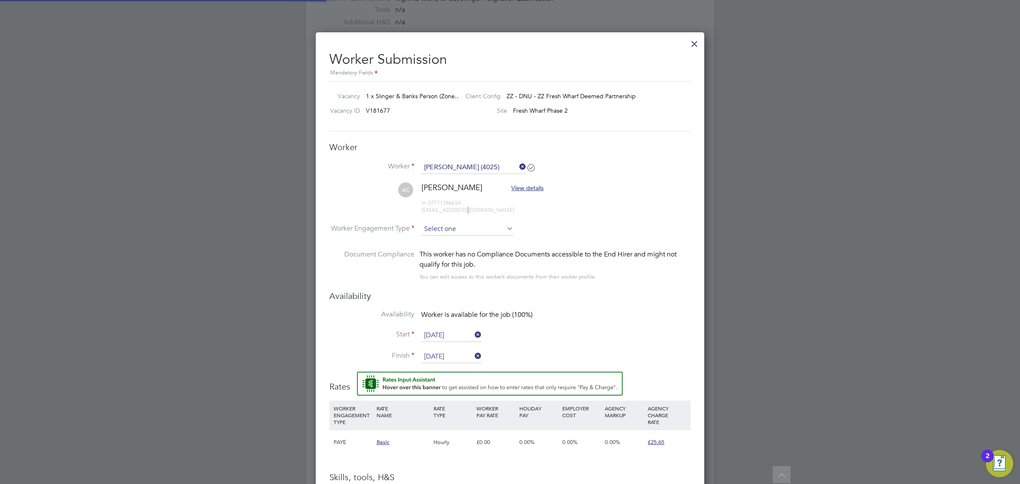
drag, startPoint x: 463, startPoint y: 207, endPoint x: 456, endPoint y: 235, distance: 29.0
click at [458, 222] on li "AC Andrew Christou View details m: 07711286654 aw.christou@gmail.com" at bounding box center [509, 202] width 361 height 40
click at [456, 226] on input at bounding box center [467, 229] width 92 height 13
click at [459, 254] on li "PAYE" at bounding box center [467, 252] width 93 height 11
type input "PAYE"
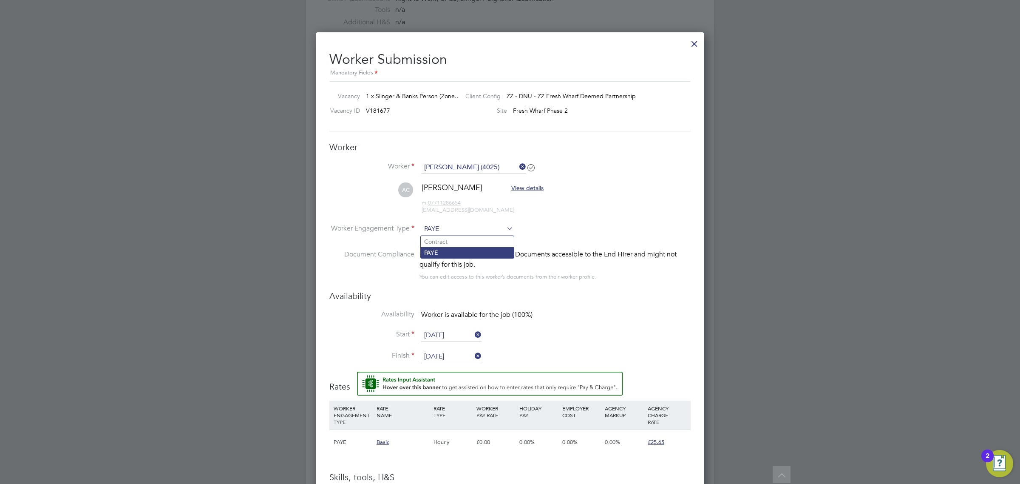
scroll to position [773, 389]
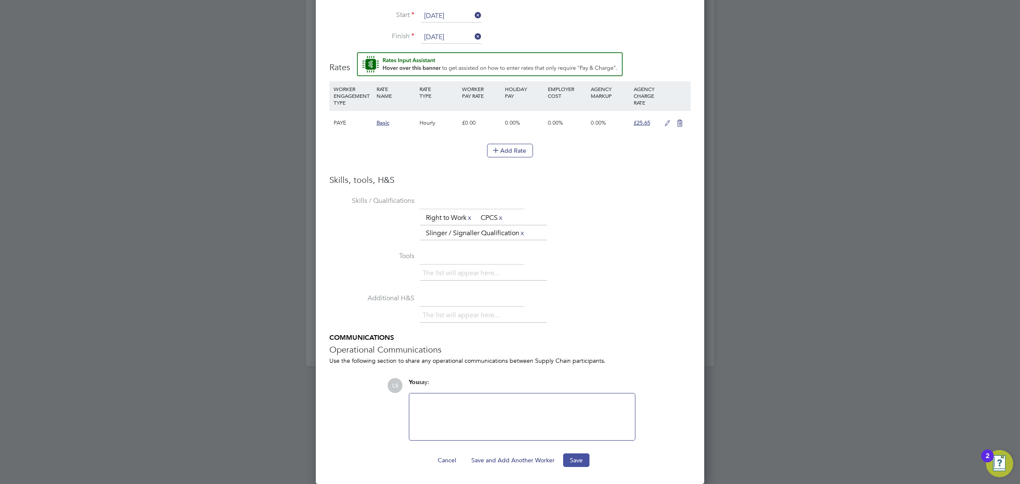
click at [581, 459] on button "Save" at bounding box center [576, 460] width 26 height 14
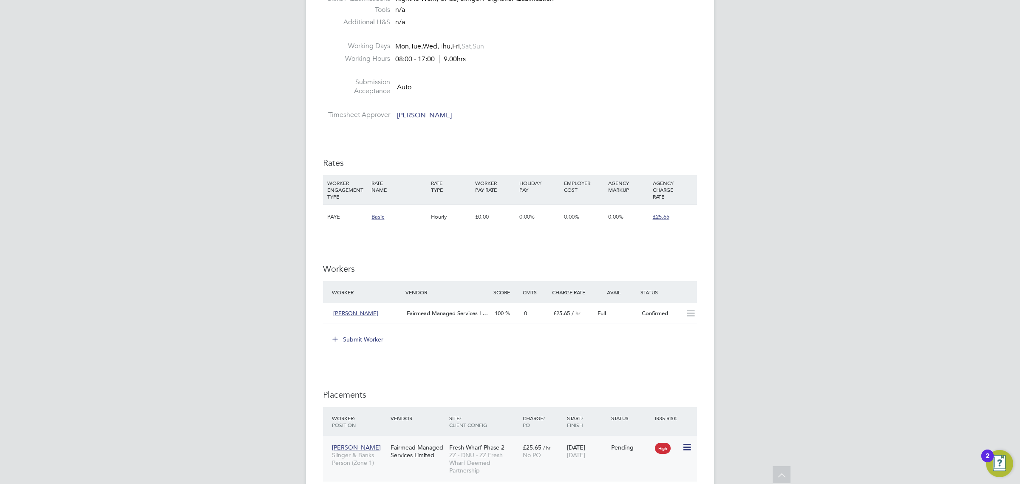
click at [686, 449] on icon at bounding box center [686, 447] width 9 height 10
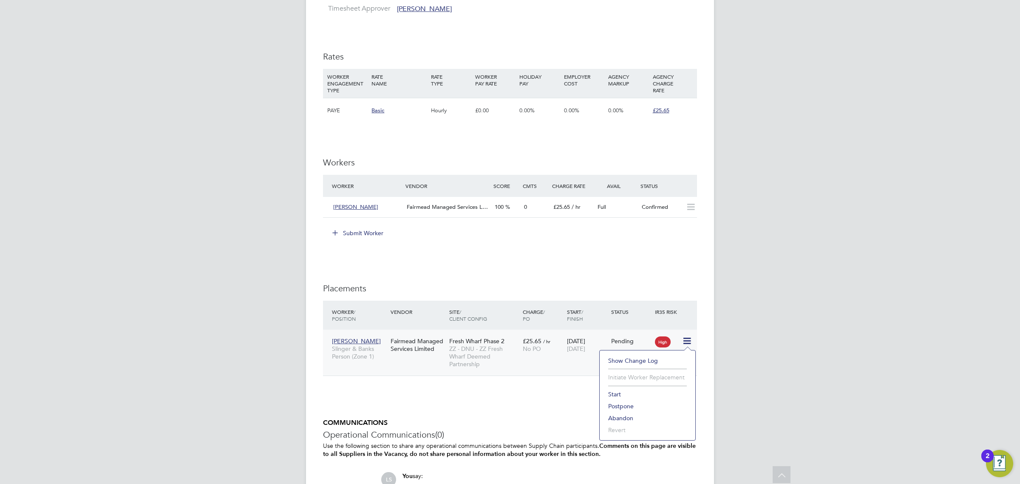
click at [636, 394] on li "Start" at bounding box center [647, 394] width 87 height 12
type input "Silvane DaRocha"
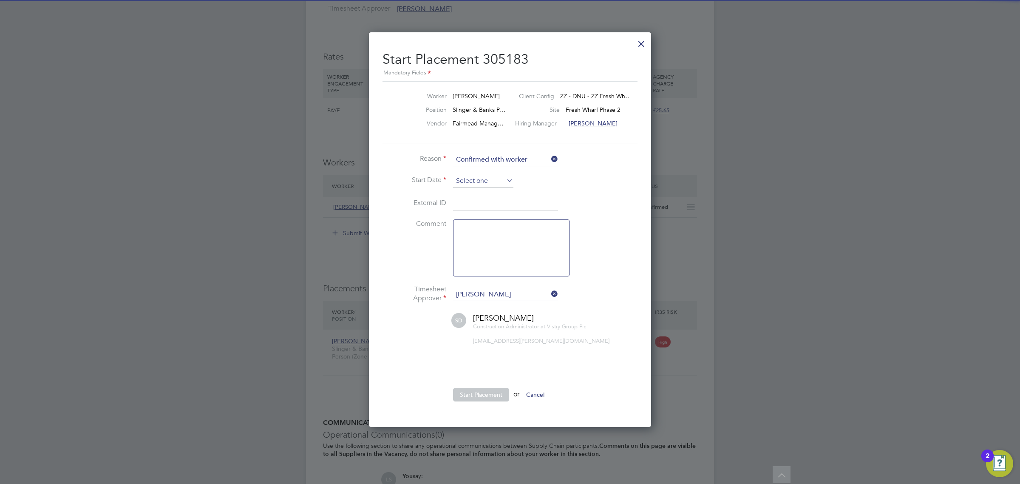
click at [485, 183] on input at bounding box center [483, 181] width 60 height 13
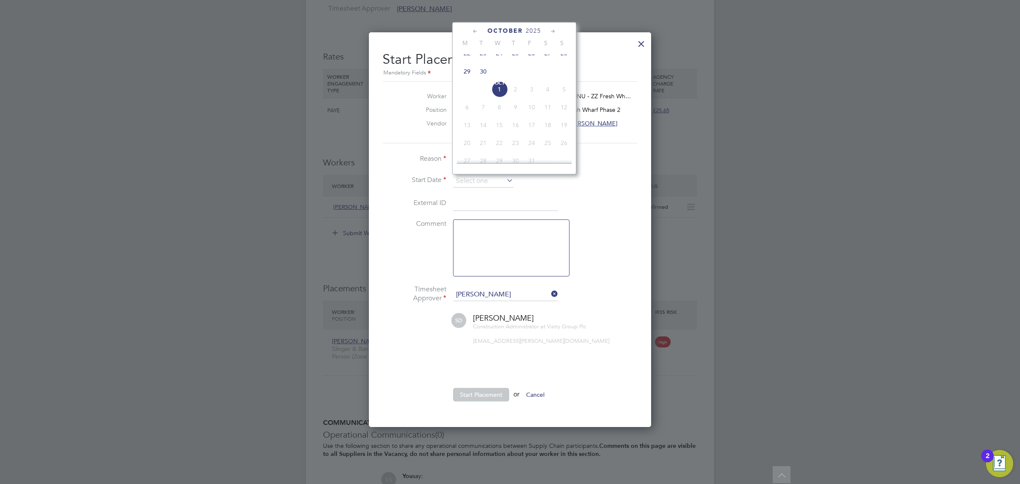
click at [466, 58] on span "22" at bounding box center [467, 53] width 16 height 16
type input "[DATE]"
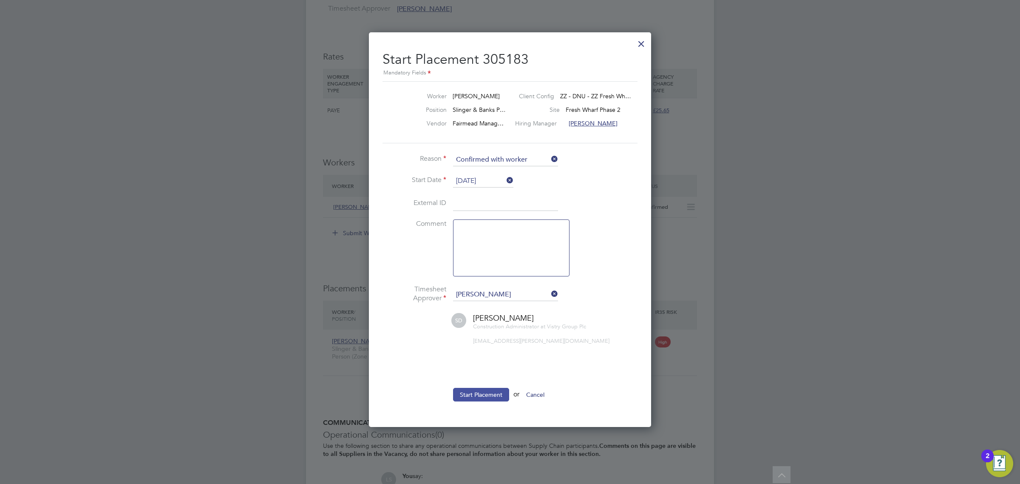
click at [489, 394] on button "Start Placement" at bounding box center [481, 395] width 56 height 14
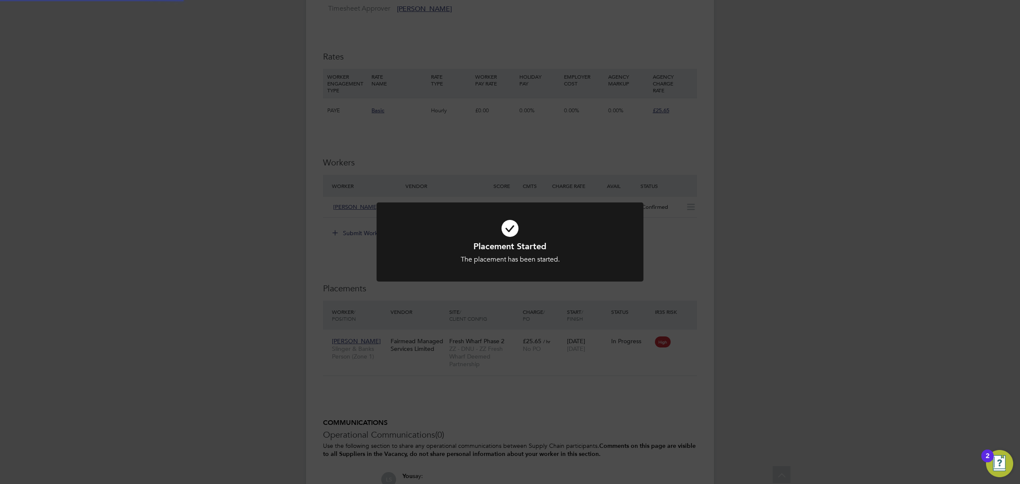
click at [309, 330] on div "Placement Started The placement has been started. Cancel Okay" at bounding box center [510, 242] width 1020 height 484
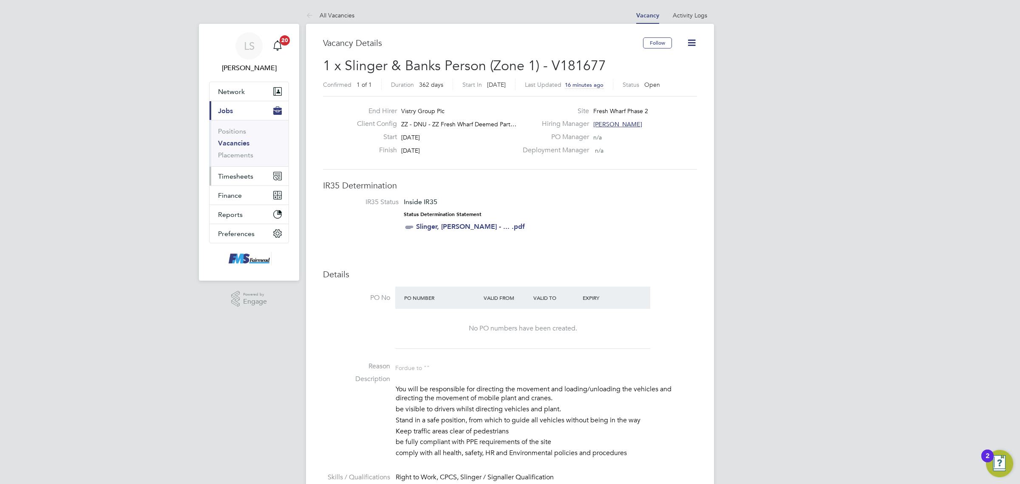
click at [236, 173] on button "Timesheets" at bounding box center [249, 176] width 79 height 19
click at [241, 149] on link "Timesheets" at bounding box center [235, 150] width 35 height 8
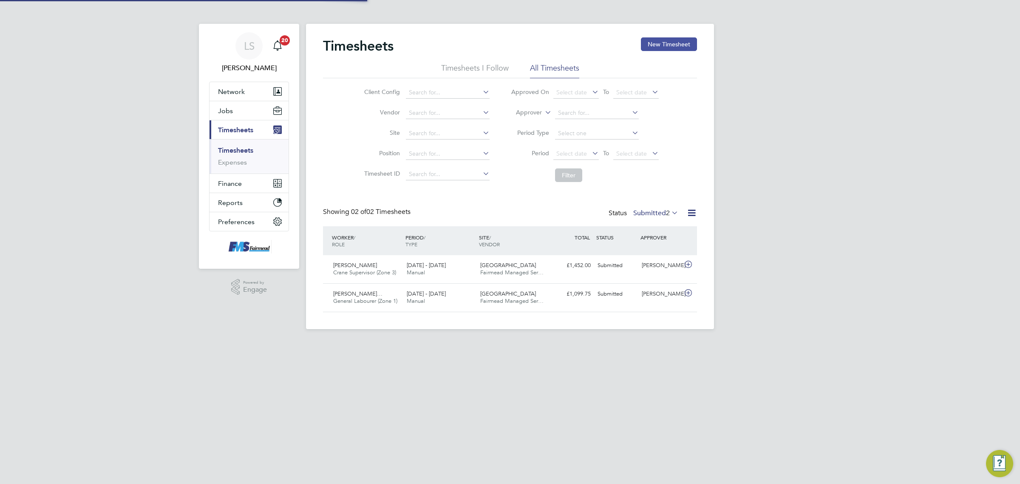
click at [662, 41] on button "New Timesheet" at bounding box center [669, 44] width 56 height 14
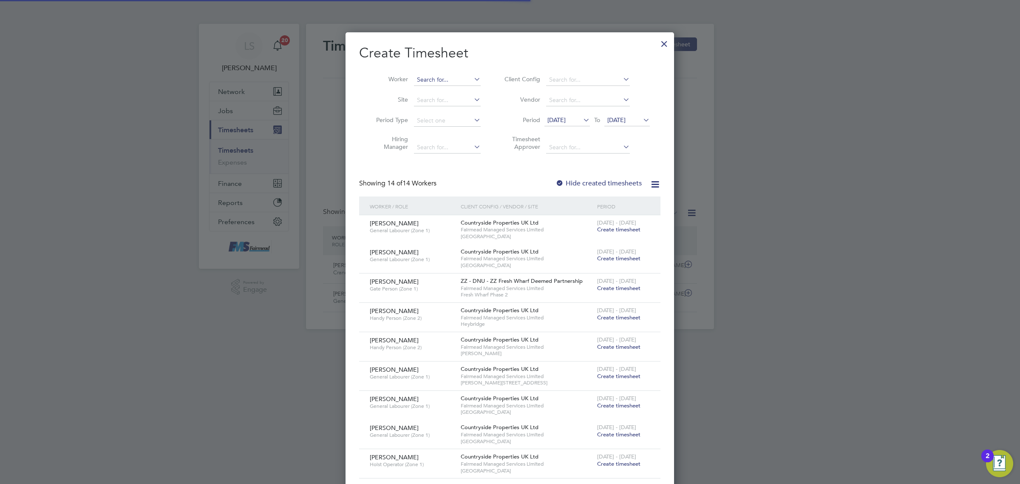
click at [438, 75] on input at bounding box center [447, 80] width 67 height 12
click at [466, 92] on b "Christou" at bounding box center [477, 91] width 23 height 7
type input "Andrew Christou"
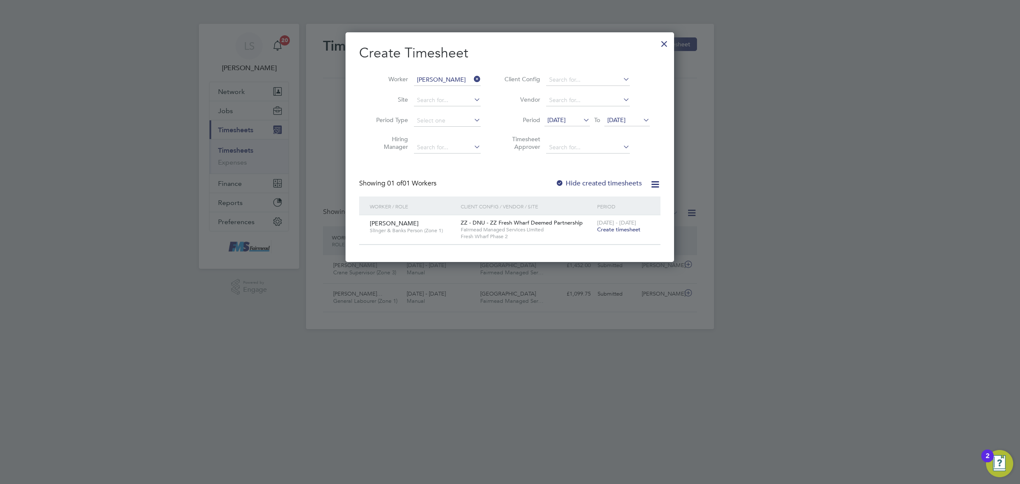
click at [618, 230] on span "Create timesheet" at bounding box center [618, 229] width 43 height 7
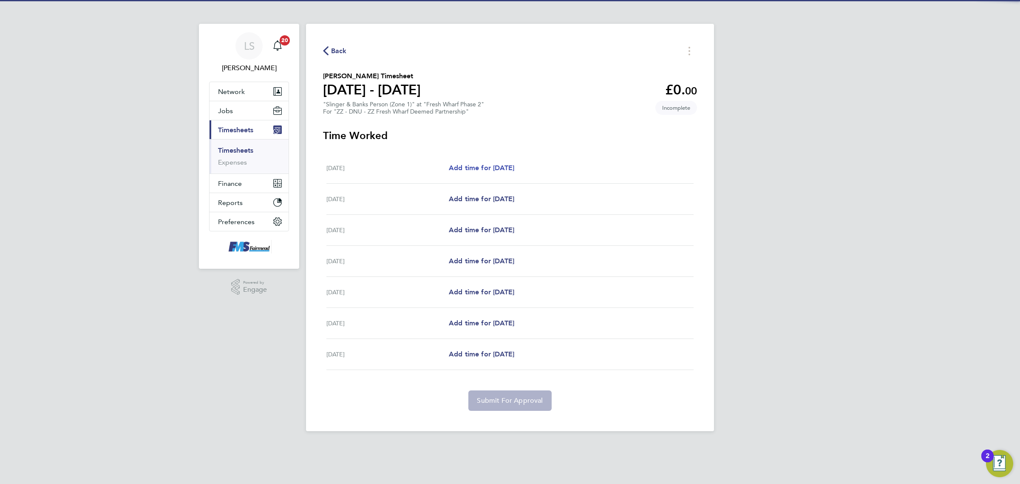
click at [496, 163] on div "Mon 22 Sep Add time for Mon 22 Sep Add time for Mon 22 Sep" at bounding box center [509, 168] width 367 height 31
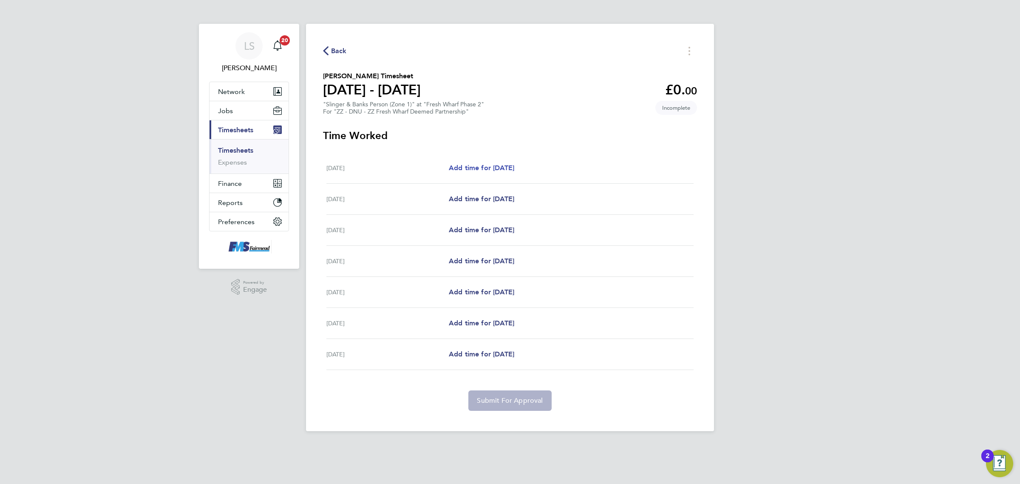
click at [499, 168] on span "Add time for Mon 22 Sep" at bounding box center [481, 168] width 65 height 8
select select "30"
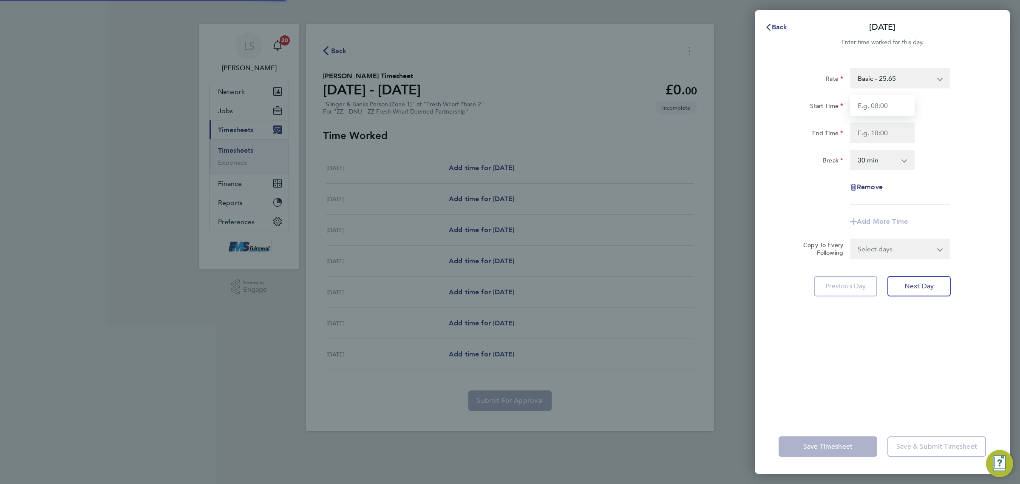
click at [892, 107] on input "Start Time" at bounding box center [882, 105] width 65 height 20
type input "07:30"
click at [891, 130] on input "End Time" at bounding box center [882, 132] width 65 height 20
type input "18:00"
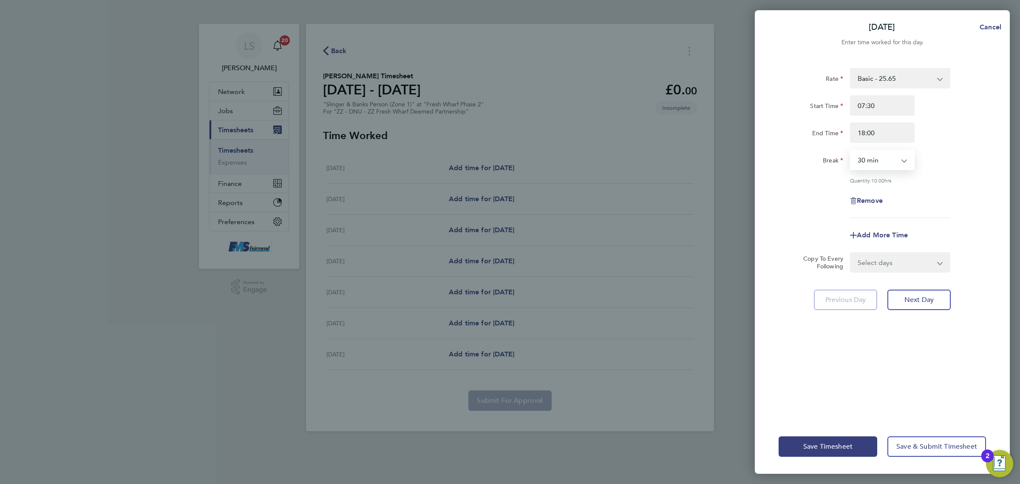
drag, startPoint x: 867, startPoint y: 161, endPoint x: 873, endPoint y: 168, distance: 9.2
click at [867, 161] on select "0 min 15 min 30 min 45 min 60 min 75 min 90 min" at bounding box center [877, 159] width 53 height 19
click at [851, 150] on select "0 min 15 min 30 min 45 min 60 min 75 min 90 min" at bounding box center [877, 159] width 53 height 19
click at [888, 220] on app-timesheet-line-form-group "Rate Basic - 25.65 Start Time 07:30 End Time 18:00 Break 0 min 15 min 30 min 45…" at bounding box center [882, 156] width 207 height 177
click at [942, 173] on div "Rate Basic - 25.65 Start Time 07:30 End Time 18:00 Break 0 min 15 min 30 min 45…" at bounding box center [882, 143] width 207 height 150
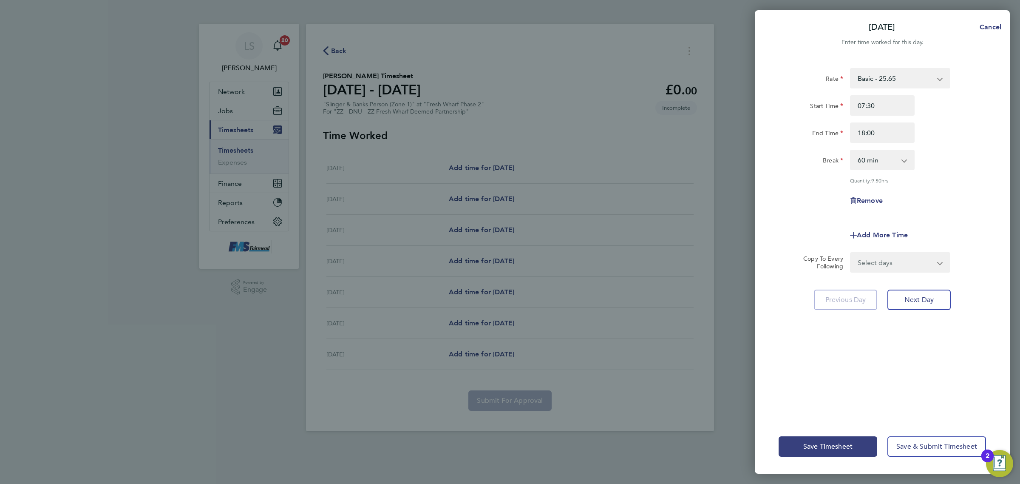
click at [888, 156] on select "0 min 15 min 30 min 45 min 60 min 75 min 90 min" at bounding box center [877, 159] width 53 height 19
select select "30"
click at [851, 150] on select "0 min 15 min 30 min 45 min 60 min 75 min 90 min" at bounding box center [877, 159] width 53 height 19
click at [934, 173] on div "Rate Basic - 25.65 Start Time 07:30 End Time 18:00 Break 0 min 15 min 30 min 45…" at bounding box center [882, 143] width 207 height 150
click at [919, 251] on form "Rate Basic - 25.65 Start Time 07:30 End Time 18:00 Break 0 min 15 min 30 min 45…" at bounding box center [882, 170] width 207 height 204
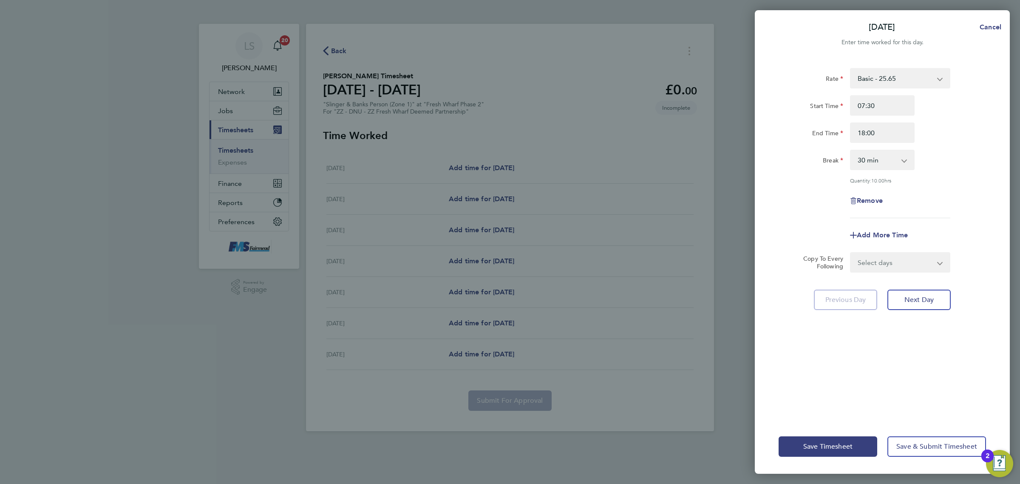
click at [918, 266] on select "Select days Day Weekday (Mon-Fri) Weekend (Sat-Sun) Tuesday Wednesday Thursday …" at bounding box center [895, 262] width 89 height 19
select select "WEEKDAY"
click at [851, 253] on select "Select days Day Weekday (Mon-Fri) Weekend (Sat-Sun) Tuesday Wednesday Thursday …" at bounding box center [895, 262] width 89 height 19
select select "2025-09-28"
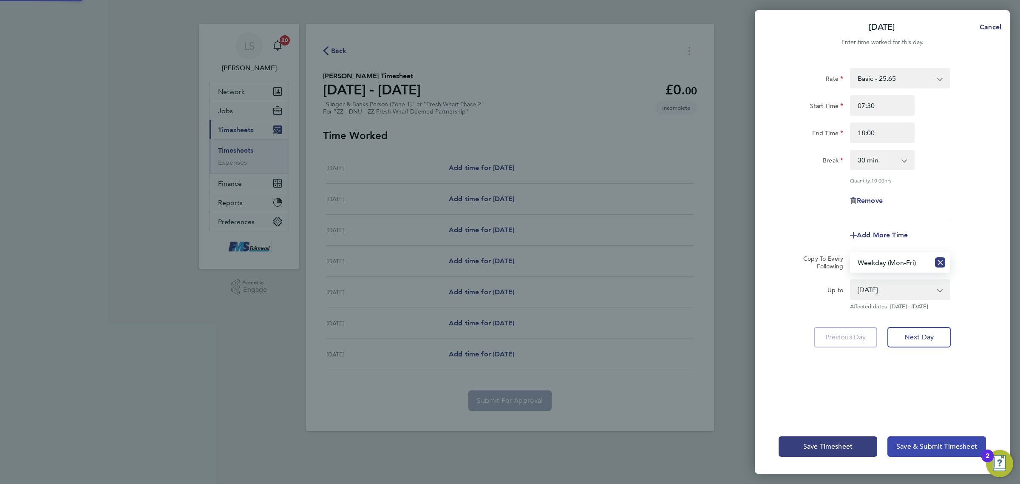
click at [912, 449] on span "Save & Submit Timesheet" at bounding box center [936, 446] width 81 height 9
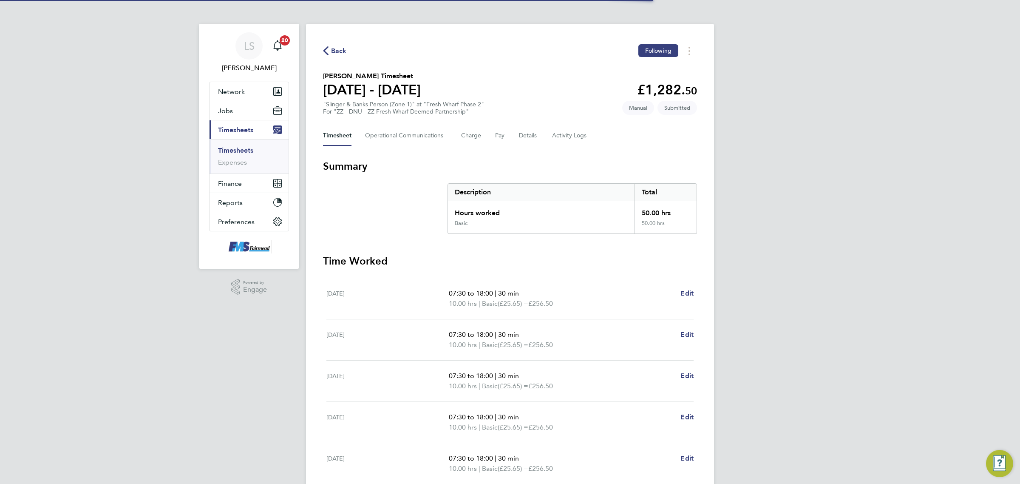
click at [762, 206] on div "LS Lawrence Schott Notifications 20 Applications: Network Team Members Business…" at bounding box center [510, 310] width 1020 height 621
click at [237, 149] on link "Timesheets" at bounding box center [235, 150] width 35 height 8
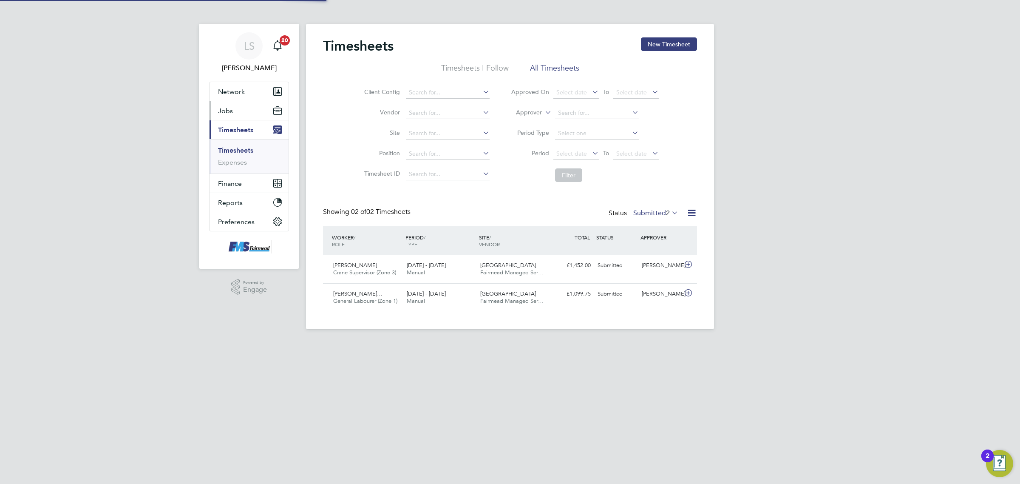
click at [241, 107] on button "Jobs" at bounding box center [249, 110] width 79 height 19
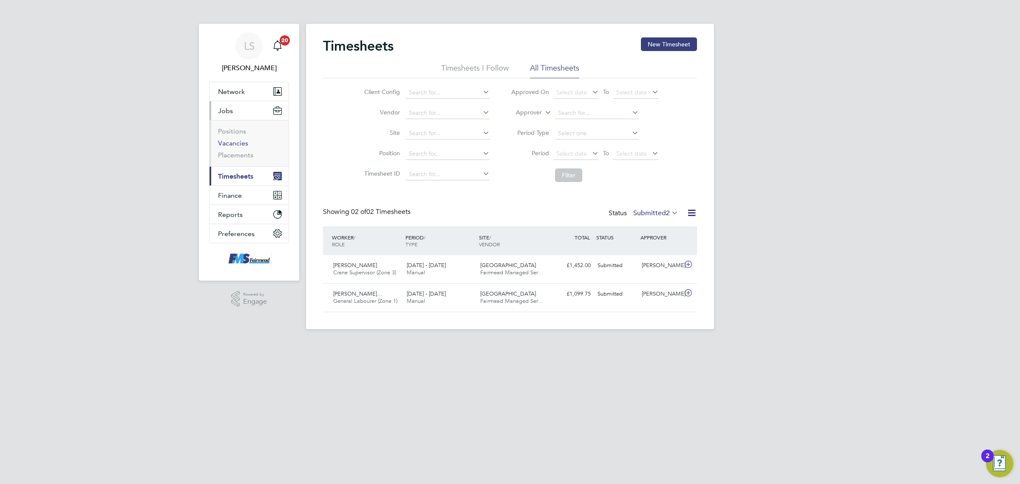
click at [241, 142] on link "Vacancies" at bounding box center [233, 143] width 30 height 8
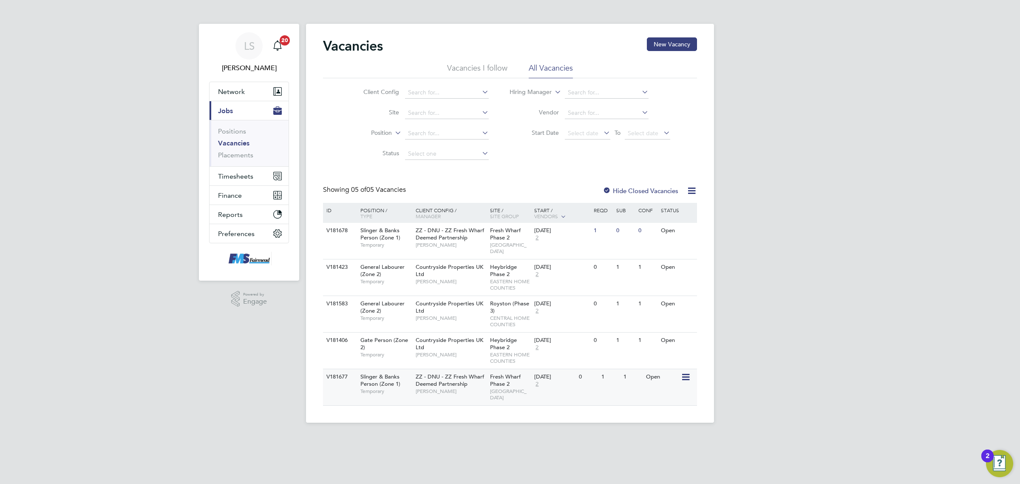
click at [592, 382] on div "V181677 Slinger & Banks Person (Zone 1) Temporary ZZ - DNU - ZZ Fresh Wharf Dee…" at bounding box center [510, 386] width 374 height 37
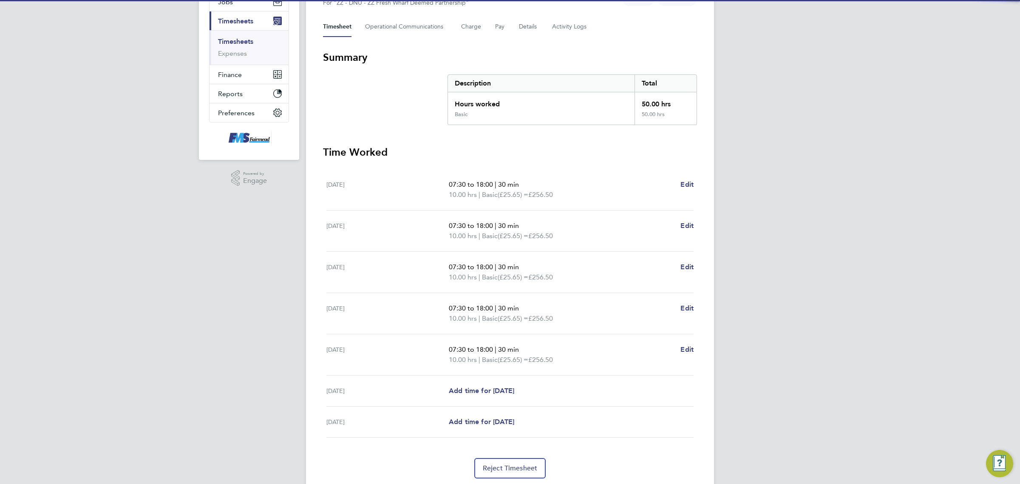
scroll to position [137, 0]
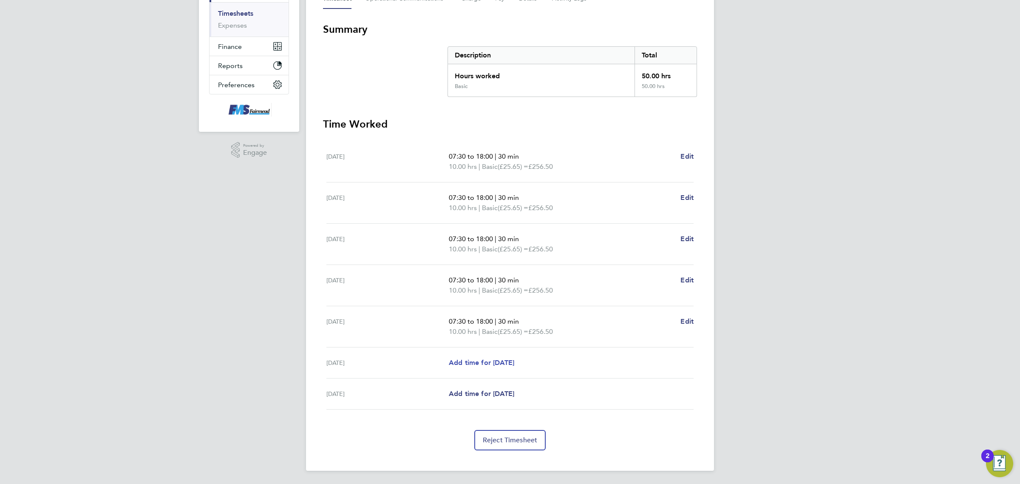
click at [514, 368] on link "Add time for [DATE]" at bounding box center [481, 362] width 65 height 10
select select "30"
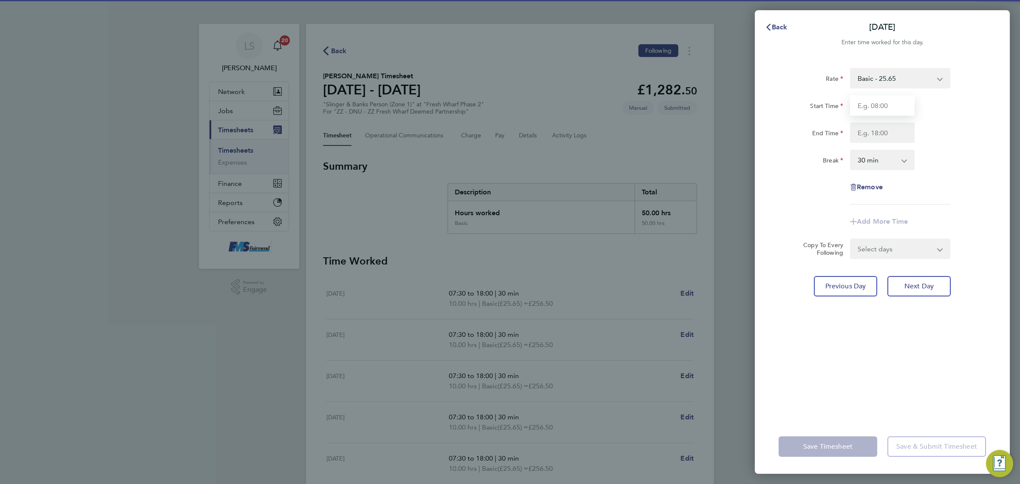
drag, startPoint x: 876, startPoint y: 102, endPoint x: 879, endPoint y: 107, distance: 5.5
click at [876, 102] on input "Start Time" at bounding box center [882, 105] width 65 height 20
type input "07:30"
click at [885, 134] on input "End Time" at bounding box center [882, 132] width 65 height 20
type input "16:00"
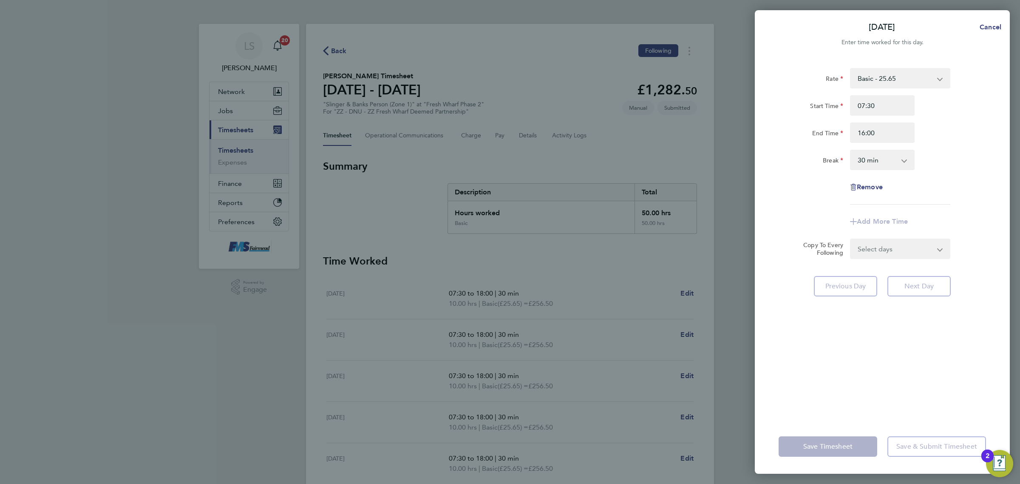
click at [961, 123] on div "End Time 16:00" at bounding box center [882, 132] width 214 height 20
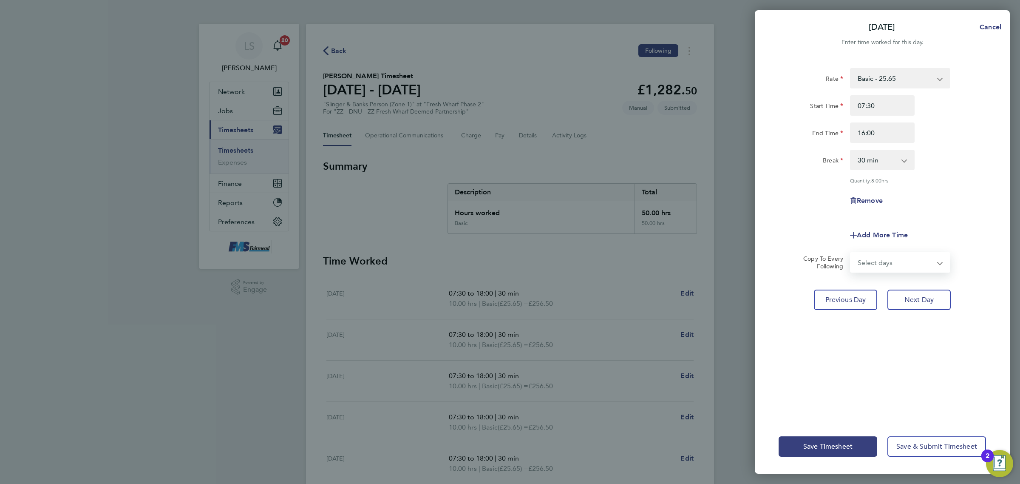
click at [901, 270] on select "Select days Sunday" at bounding box center [895, 262] width 89 height 19
click at [901, 378] on div "Rate Basic - 25.65 Start Time 07:30 End Time 16:00 Break 0 min 15 min 30 min 45…" at bounding box center [882, 238] width 255 height 361
click at [836, 448] on span "Save Timesheet" at bounding box center [827, 446] width 49 height 9
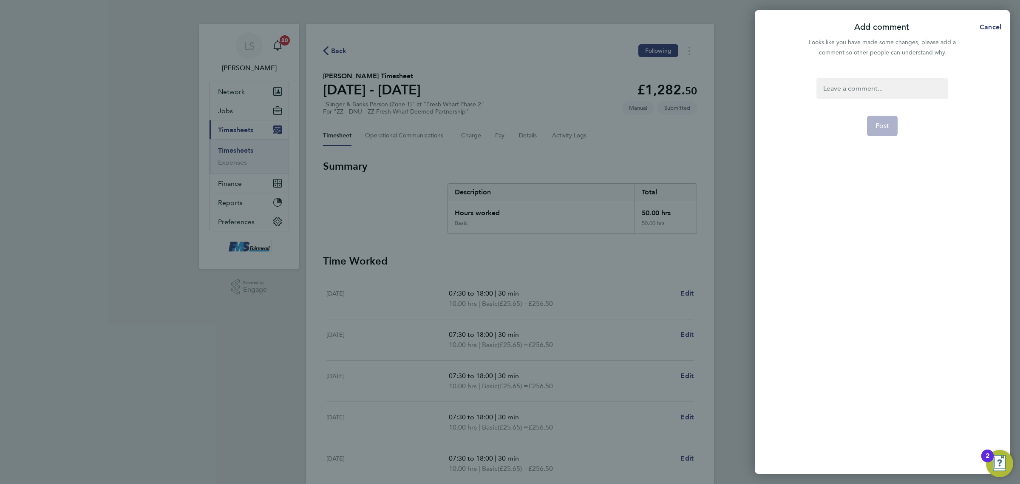
click at [843, 86] on div at bounding box center [881, 88] width 131 height 20
click at [889, 118] on button "Post" at bounding box center [882, 126] width 31 height 20
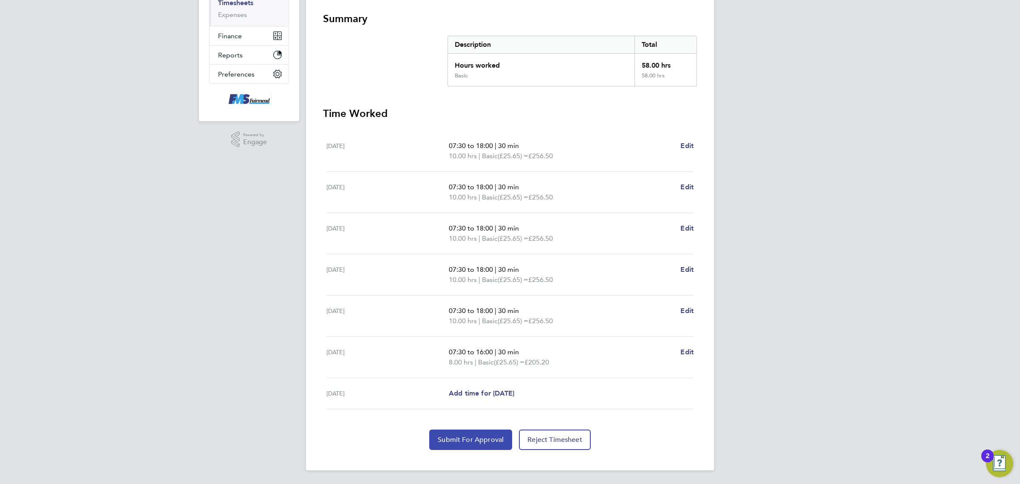
click at [478, 445] on button "Submit For Approval" at bounding box center [470, 439] width 83 height 20
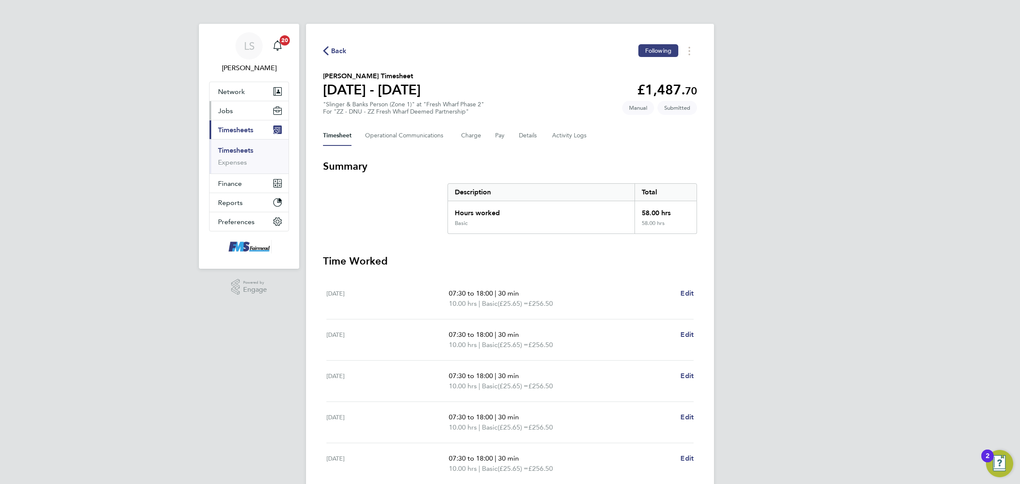
click at [230, 111] on span "Jobs" at bounding box center [225, 111] width 15 height 8
click at [241, 156] on link "Placements" at bounding box center [235, 155] width 35 height 8
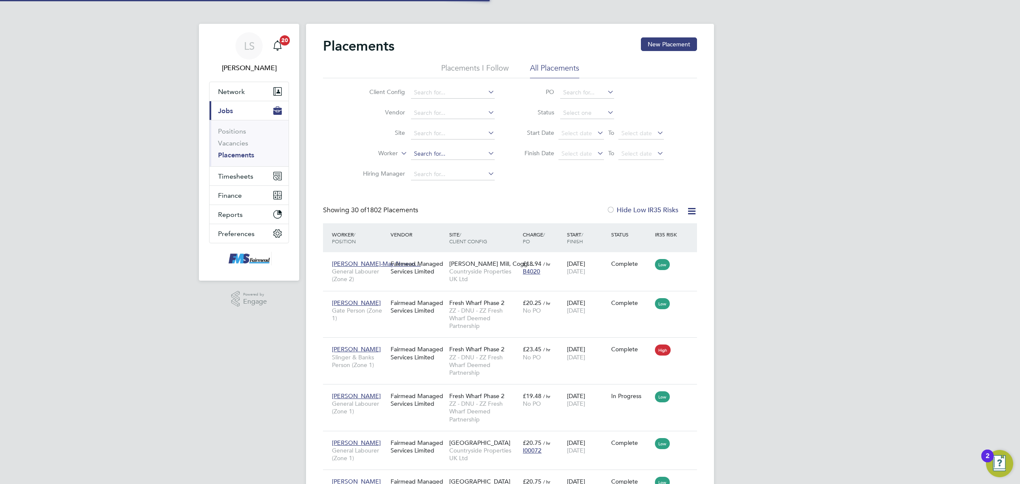
click at [432, 158] on input at bounding box center [453, 154] width 84 height 12
click at [434, 164] on li "Catalin Pepen el" at bounding box center [453, 164] width 85 height 11
type input "Catalin Pepenel"
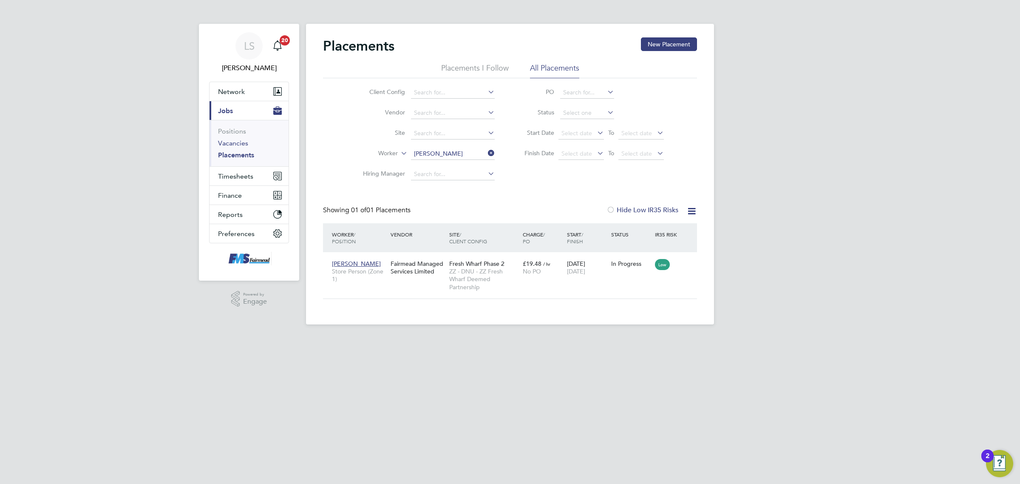
click at [240, 141] on link "Vacancies" at bounding box center [233, 143] width 30 height 8
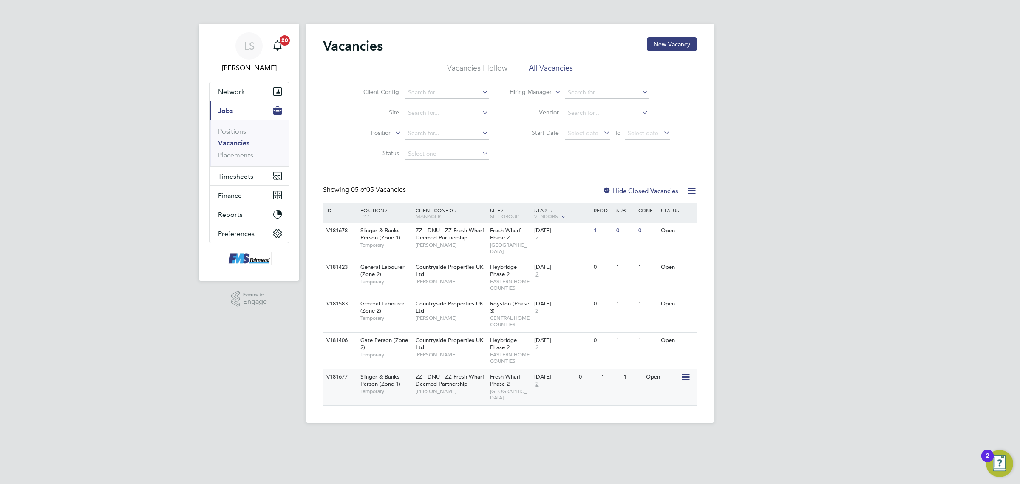
click at [628, 380] on div "V181677 Slinger & Banks Person (Zone 1) Temporary ZZ - DNU - ZZ Fresh Wharf Dee…" at bounding box center [510, 386] width 374 height 37
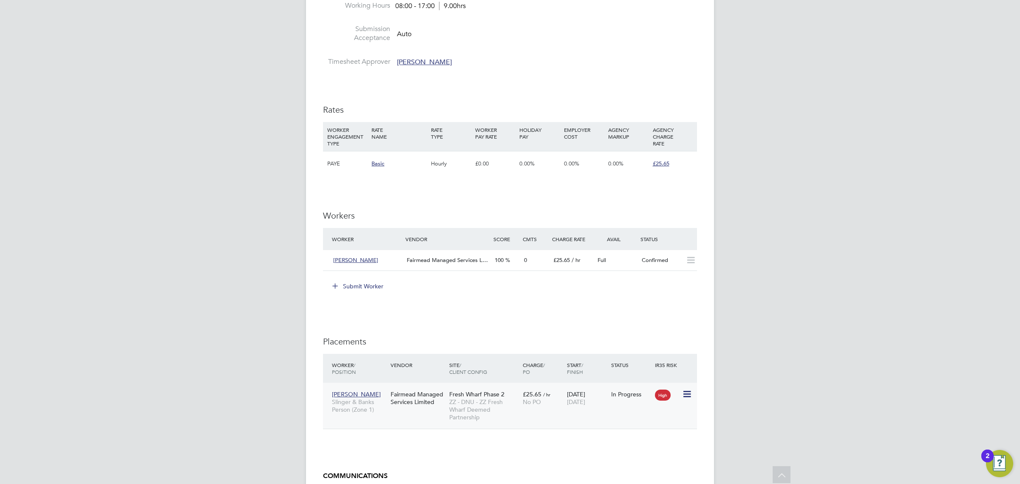
click at [689, 390] on icon at bounding box center [686, 394] width 9 height 10
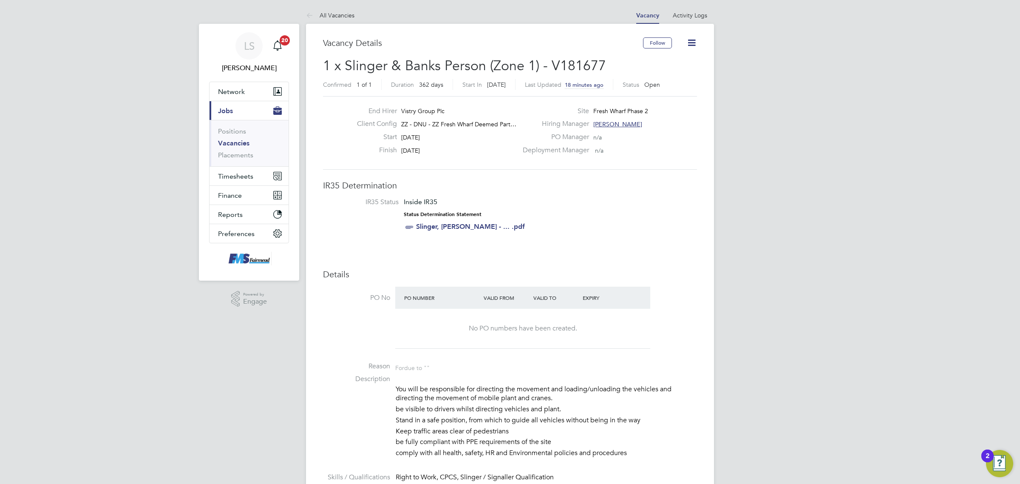
click at [691, 43] on icon at bounding box center [691, 42] width 11 height 11
click at [645, 137] on div "PO Manager n/a" at bounding box center [609, 139] width 183 height 13
click at [687, 38] on icon at bounding box center [691, 42] width 11 height 11
click at [663, 71] on li "Update Status" at bounding box center [671, 75] width 49 height 12
click at [664, 74] on li "Update Status" at bounding box center [671, 75] width 49 height 12
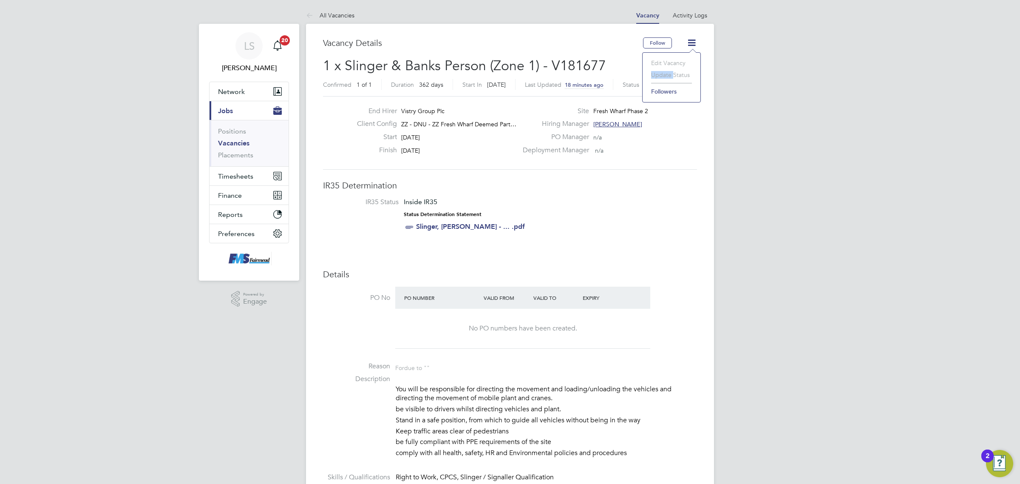
click at [664, 73] on li "Update Status" at bounding box center [671, 75] width 49 height 12
click at [234, 143] on link "Vacancies" at bounding box center [233, 143] width 31 height 8
click at [241, 143] on link "Vacancies" at bounding box center [233, 143] width 31 height 8
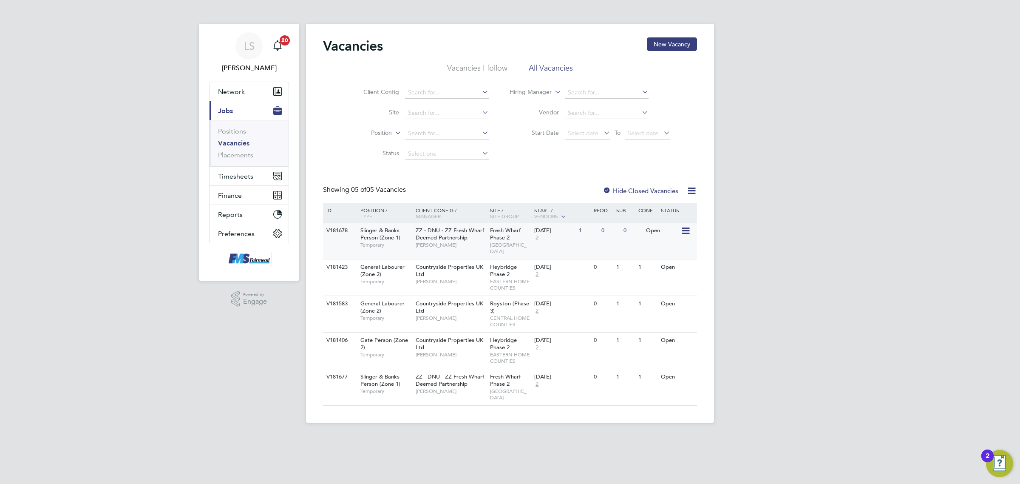
click at [510, 237] on div "Fresh Wharf Phase 2 EAST LONDON" at bounding box center [510, 241] width 45 height 36
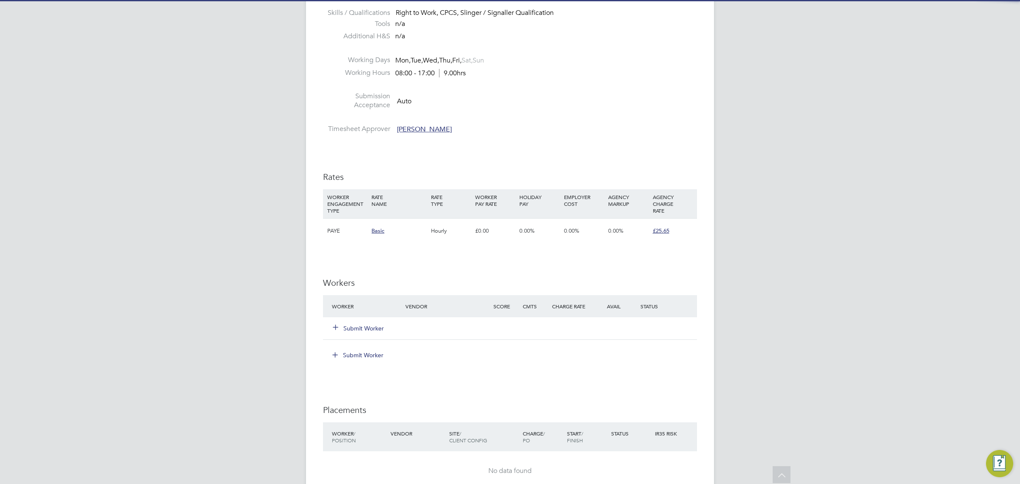
scroll to position [531, 0]
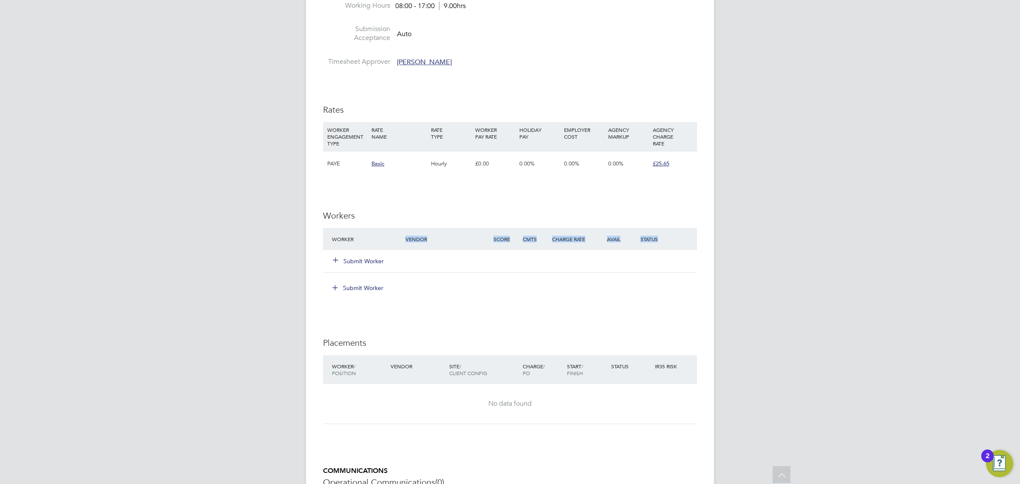
click at [351, 249] on div "Worker Vendor Score Cmts Charge Rate Avail Status Submit Worker" at bounding box center [510, 250] width 374 height 45
click at [353, 254] on div "Submit Worker" at bounding box center [374, 260] width 88 height 15
click at [356, 261] on button "Submit Worker" at bounding box center [358, 261] width 51 height 9
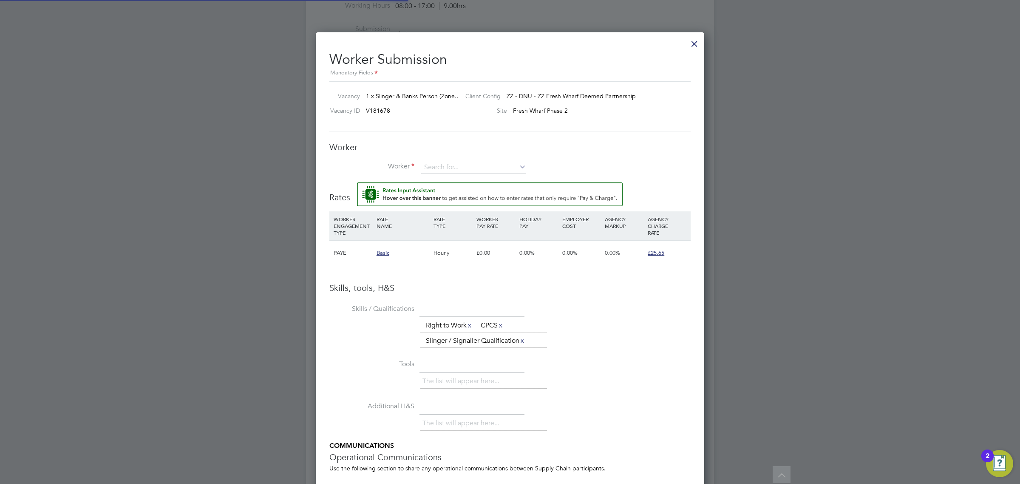
scroll to position [561, 389]
click at [464, 167] on input at bounding box center [473, 167] width 105 height 13
click at [462, 175] on li "[PERSON_NAME] (4028)" at bounding box center [474, 179] width 106 height 11
type input "[PERSON_NAME] (4028)"
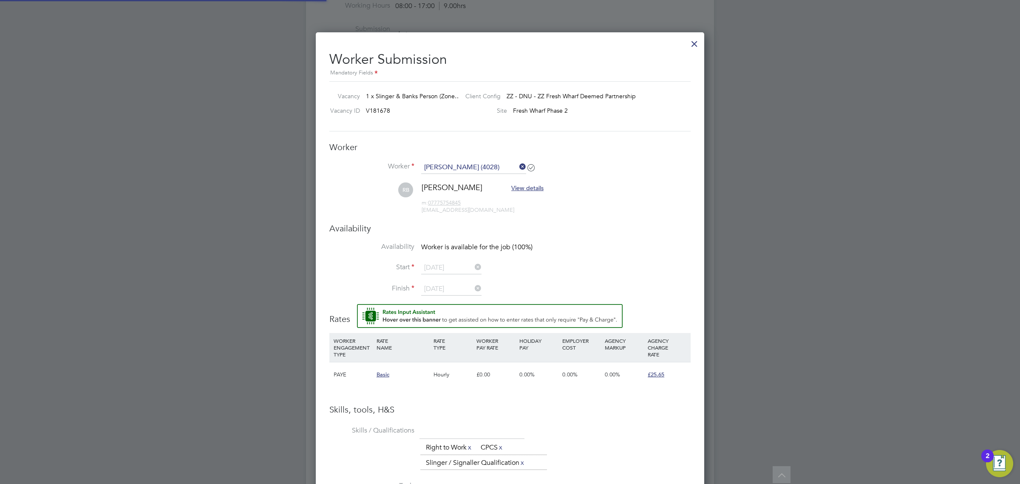
scroll to position [4, 4]
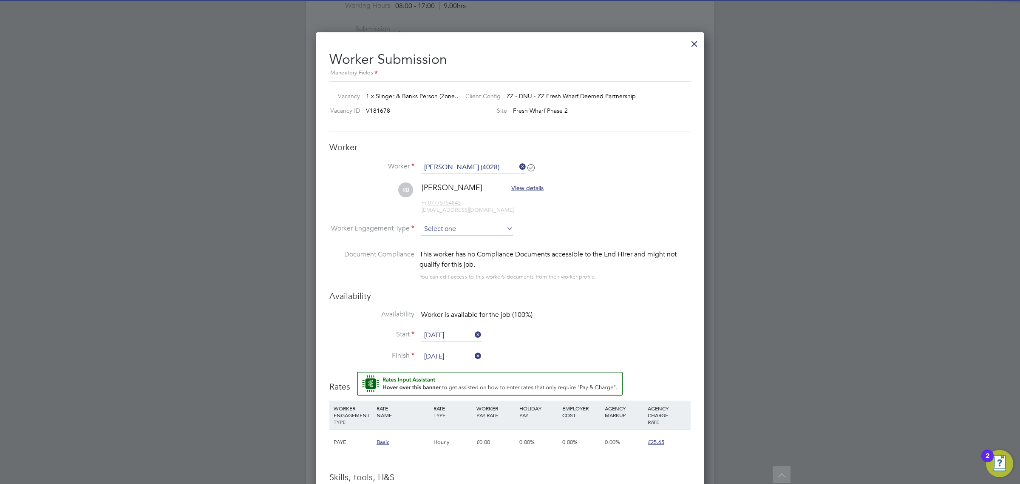
click at [455, 228] on input at bounding box center [467, 229] width 92 height 13
click at [444, 251] on li "PAYE" at bounding box center [467, 252] width 93 height 11
type input "PAYE"
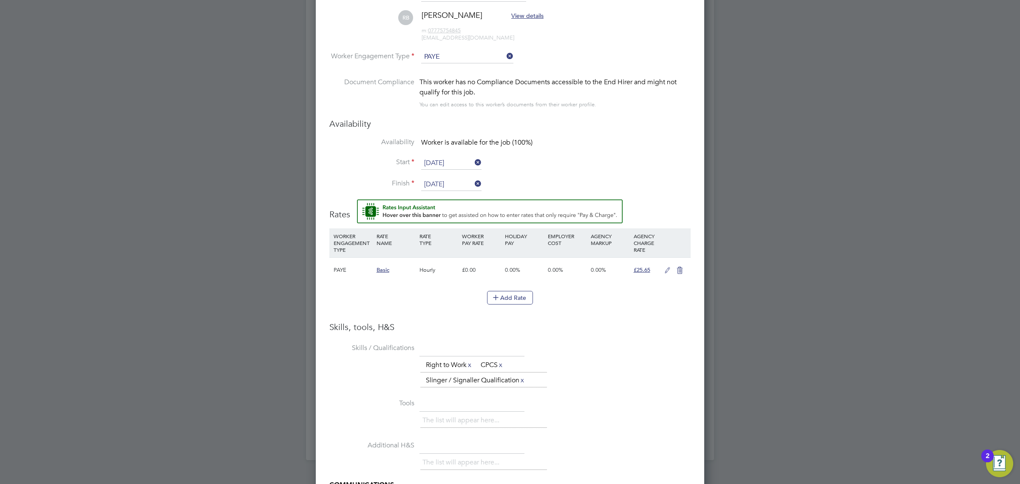
scroll to position [0, 0]
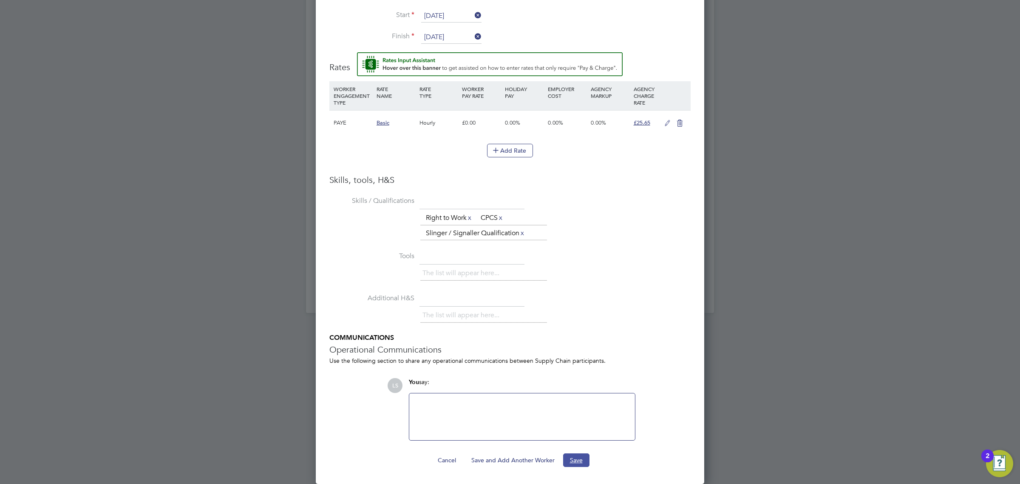
click at [581, 460] on button "Save" at bounding box center [576, 460] width 26 height 14
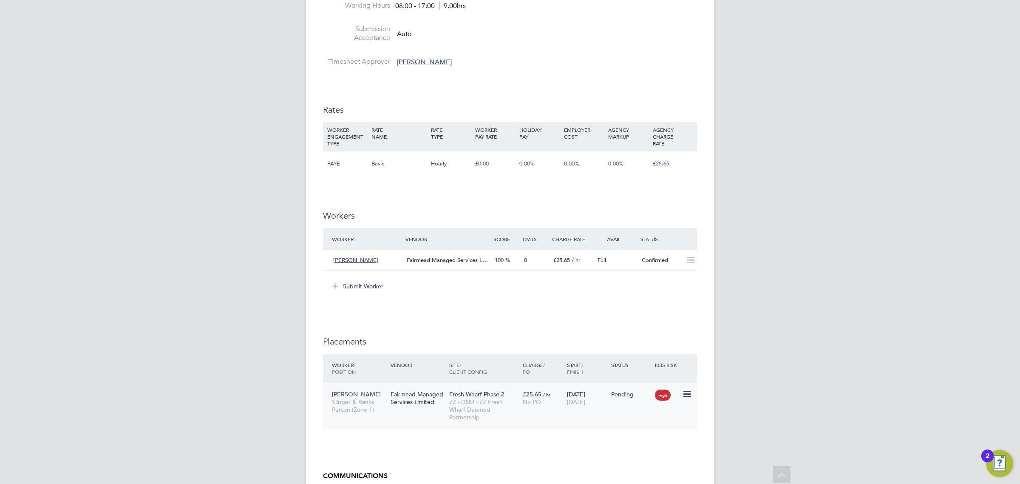
click at [687, 390] on icon at bounding box center [686, 394] width 9 height 10
click at [620, 445] on li "Start" at bounding box center [647, 447] width 87 height 12
type input "[PERSON_NAME]"
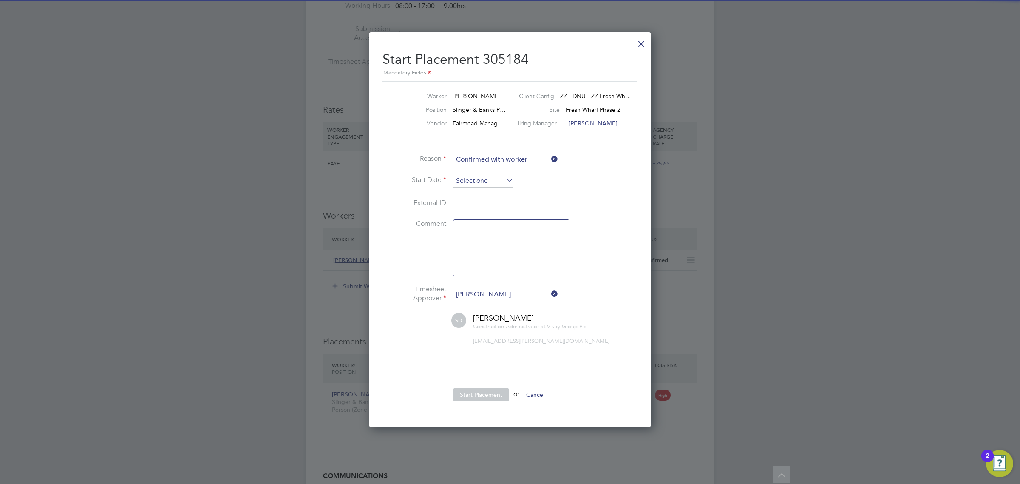
click at [485, 184] on input at bounding box center [483, 181] width 60 height 13
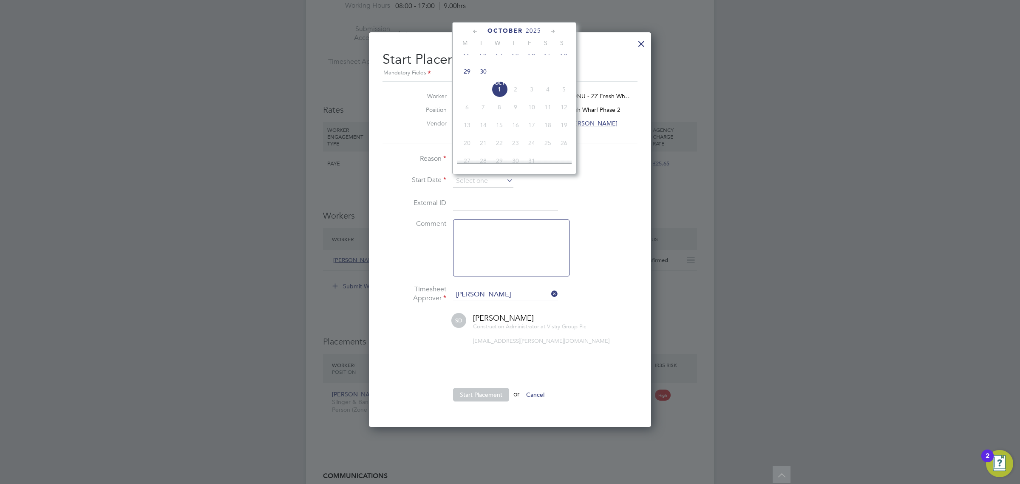
drag, startPoint x: 482, startPoint y: 77, endPoint x: 485, endPoint y: 69, distance: 7.7
click at [485, 70] on div "[DATE] 2 3 4 5 6 7 8 9 10 11 12 13 14 15 16 17 18 19 20 21 22 23 24 25 26 27 28…" at bounding box center [519, 36] width 125 height 90
click at [483, 79] on span "30" at bounding box center [483, 71] width 16 height 16
type input "[DATE]"
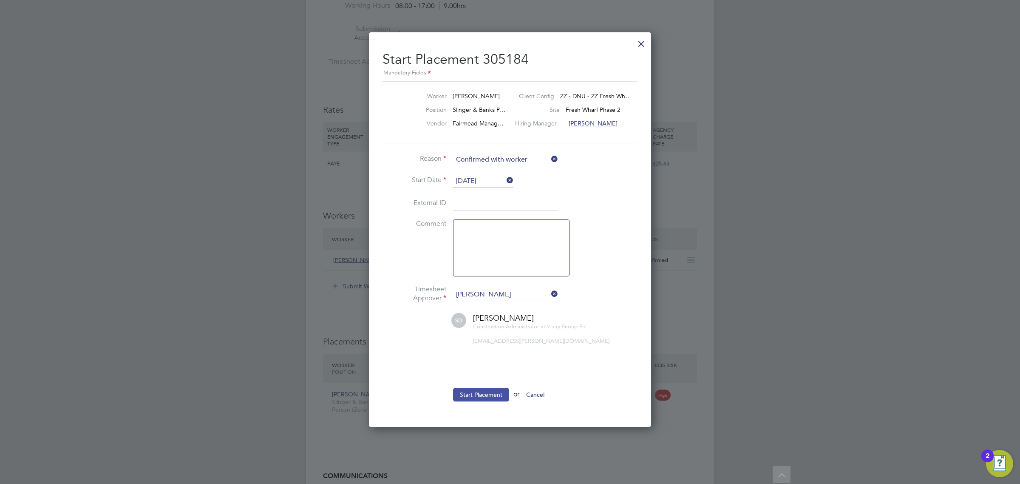
click at [489, 394] on button "Start Placement" at bounding box center [481, 395] width 56 height 14
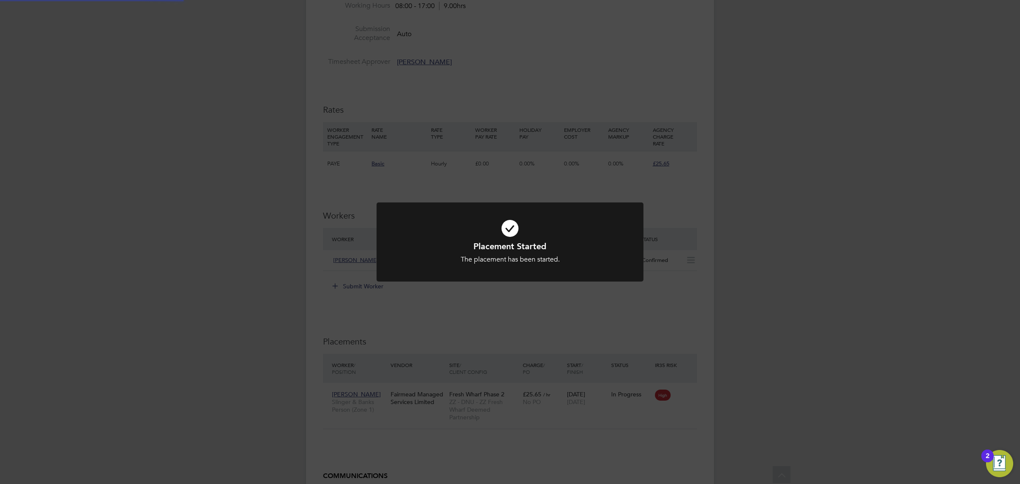
click at [545, 315] on div "Placement Started The placement has been started. Cancel Okay" at bounding box center [510, 242] width 1020 height 484
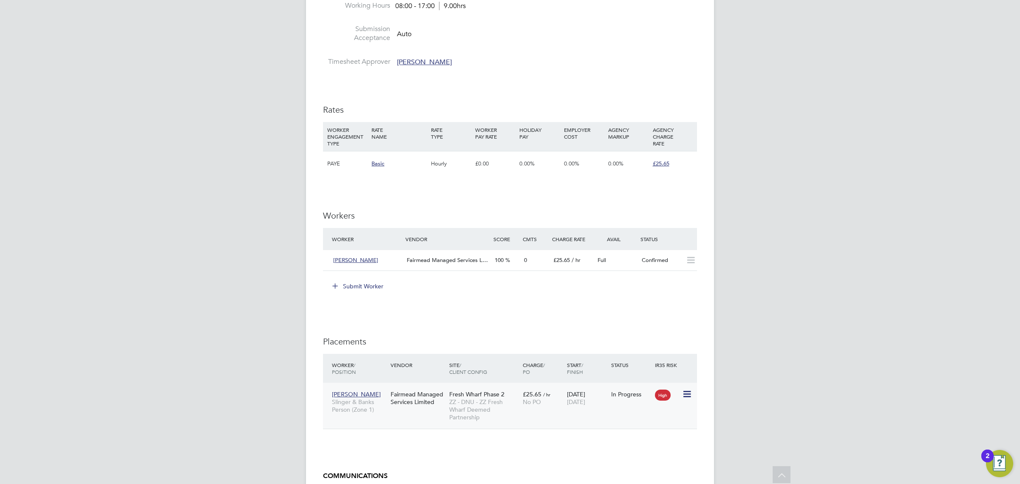
click at [684, 396] on icon at bounding box center [686, 394] width 9 height 10
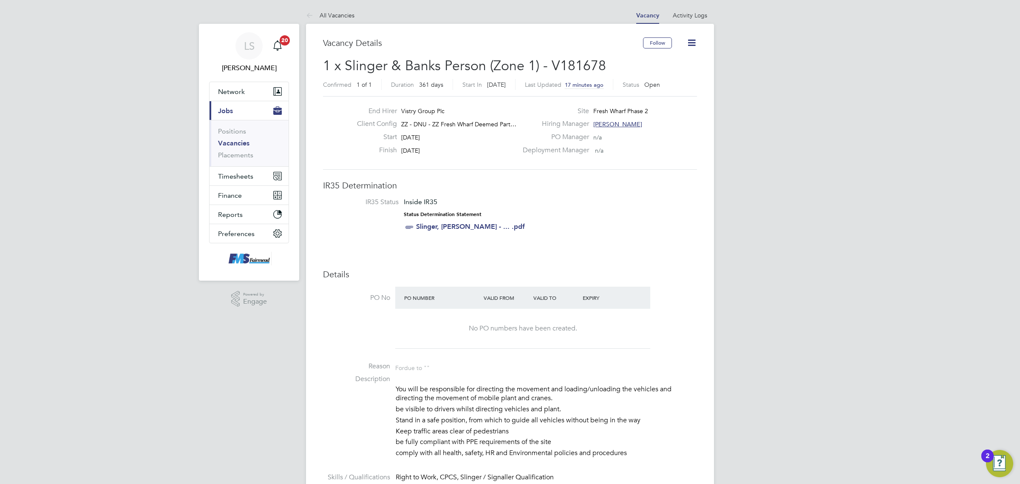
click at [693, 46] on icon at bounding box center [691, 42] width 11 height 11
click at [244, 141] on link "Vacancies" at bounding box center [233, 143] width 31 height 8
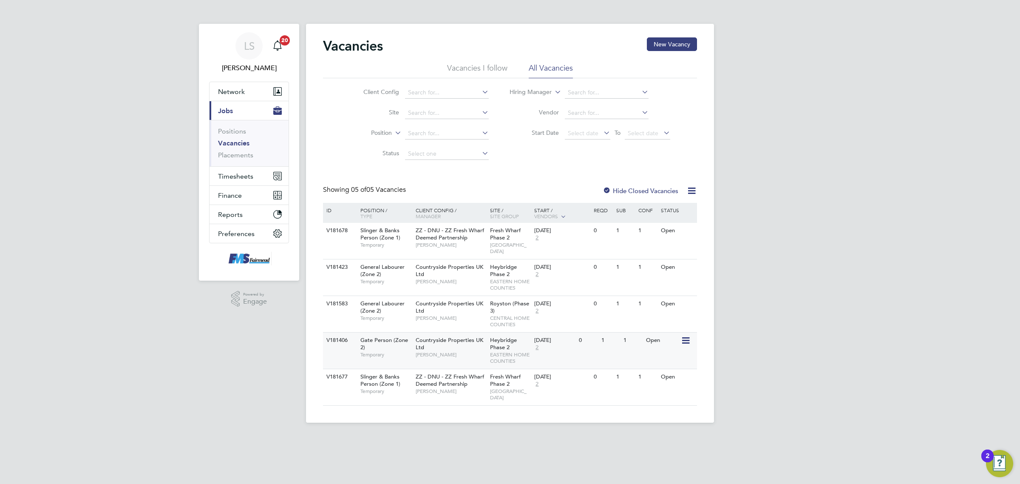
click at [525, 351] on span "EASTERN HOME COUNTIES" at bounding box center [510, 357] width 40 height 13
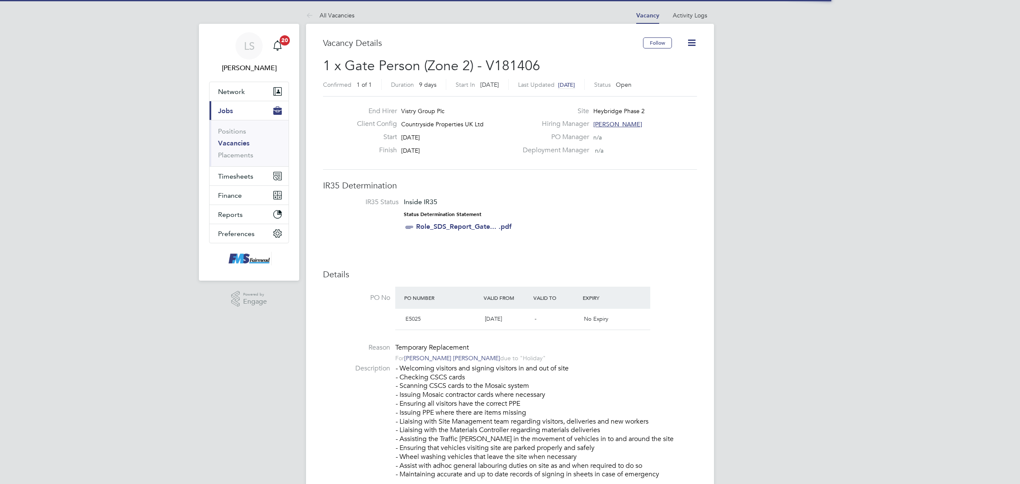
click at [691, 42] on icon at bounding box center [691, 42] width 11 height 11
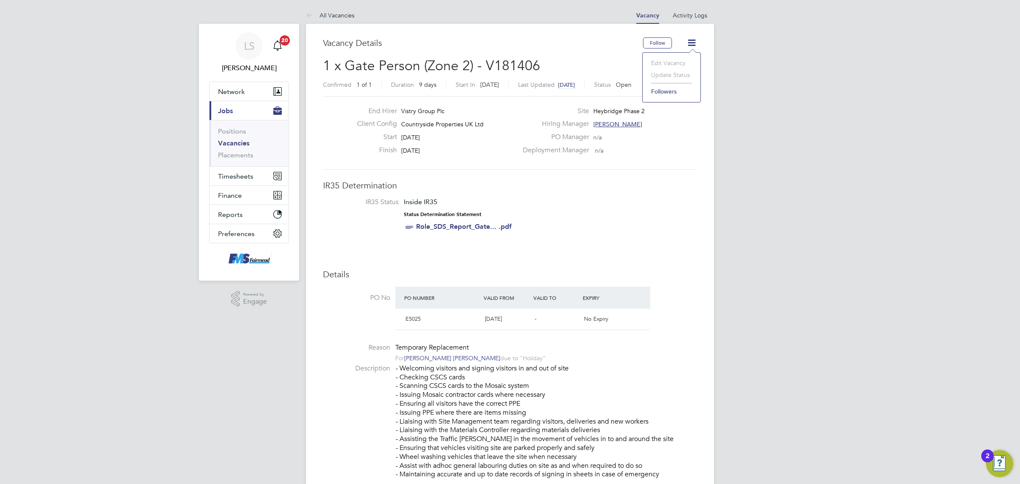
click at [243, 143] on link "Vacancies" at bounding box center [233, 143] width 31 height 8
